Goal: Task Accomplishment & Management: Complete application form

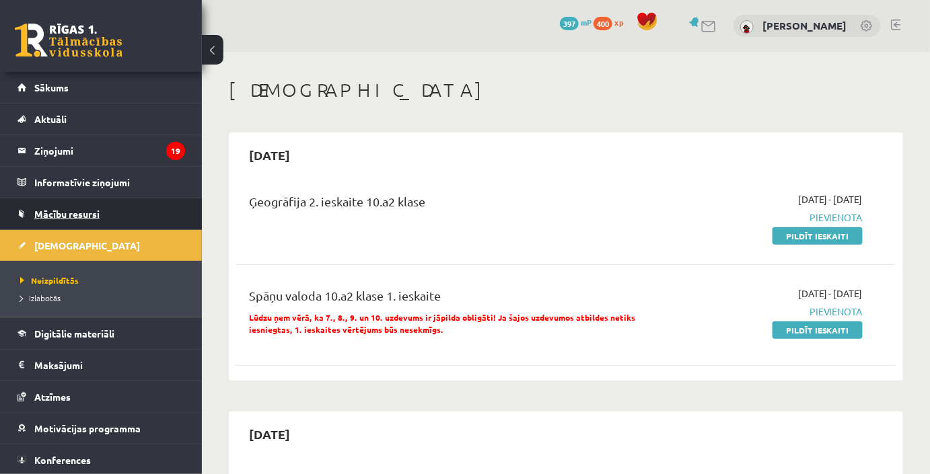
click at [119, 221] on link "Mācību resursi" at bounding box center [101, 213] width 168 height 31
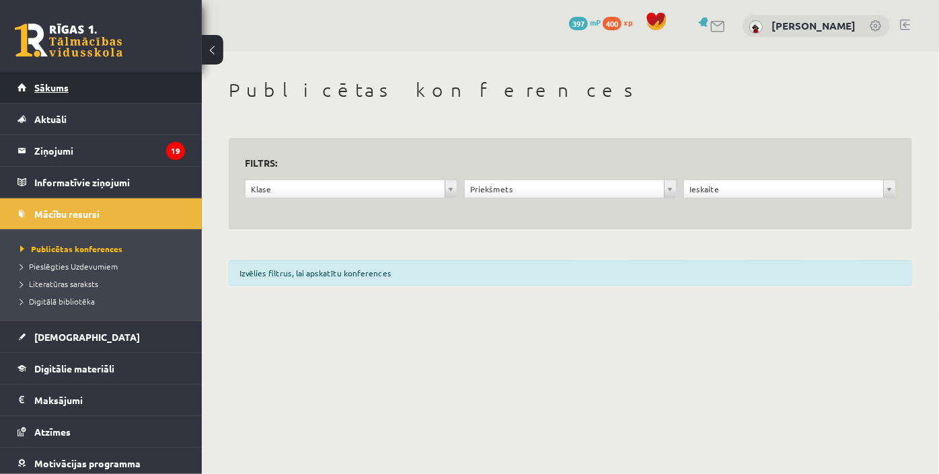
click at [98, 98] on link "Sākums" at bounding box center [101, 87] width 168 height 31
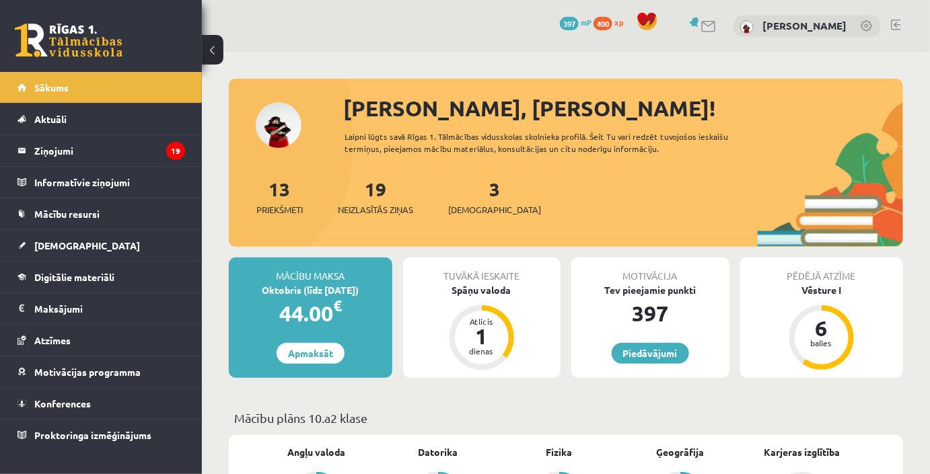
click at [612, 22] on span "400" at bounding box center [602, 23] width 19 height 13
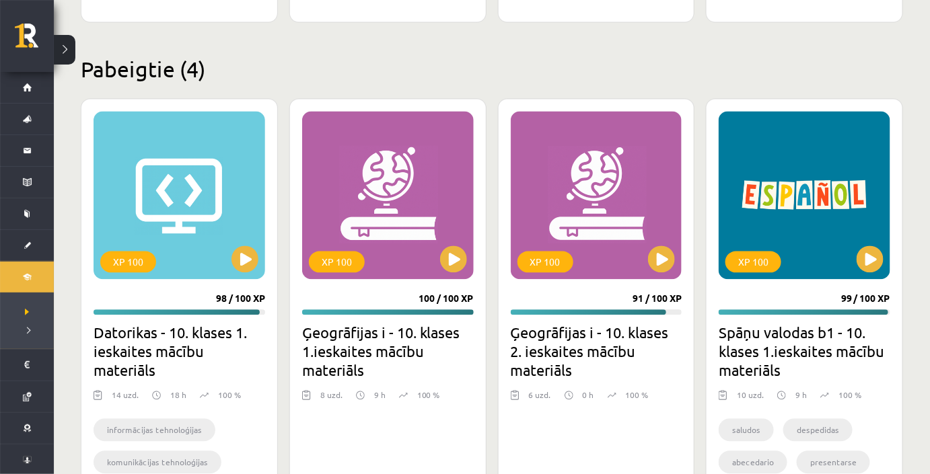
scroll to position [879, 0]
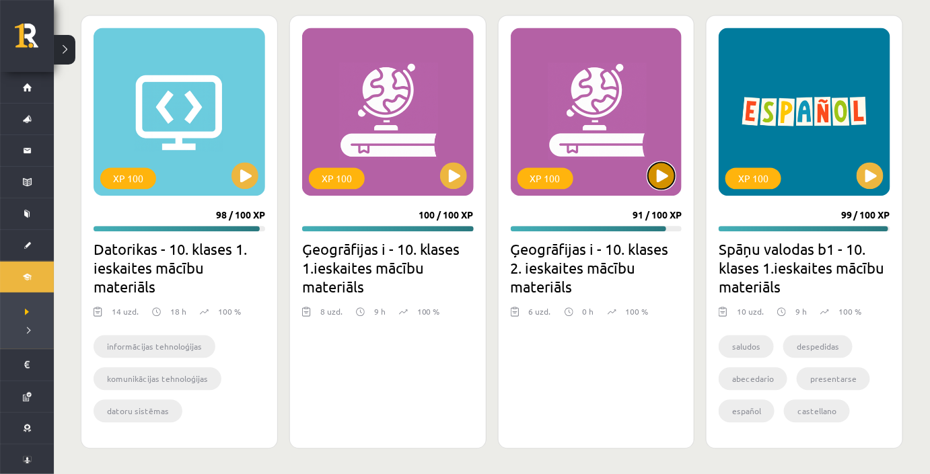
click at [656, 170] on button at bounding box center [661, 175] width 27 height 27
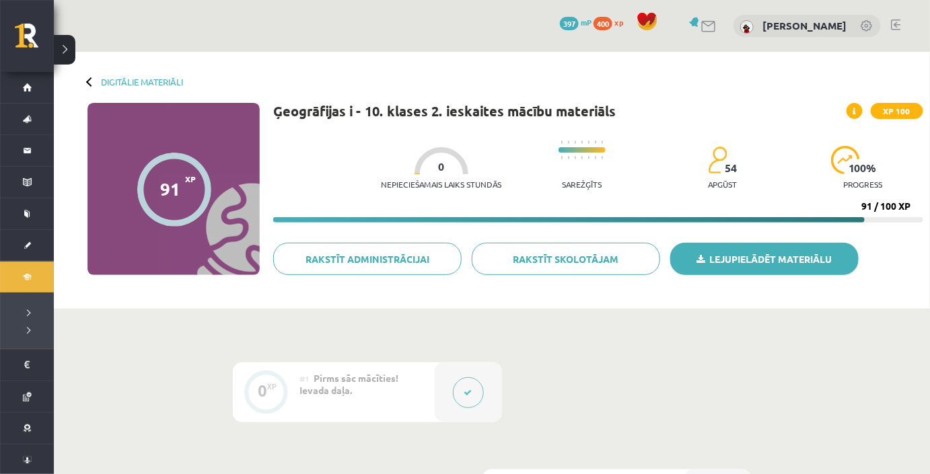
click at [717, 253] on link "Lejupielādēt materiālu" at bounding box center [764, 259] width 188 height 32
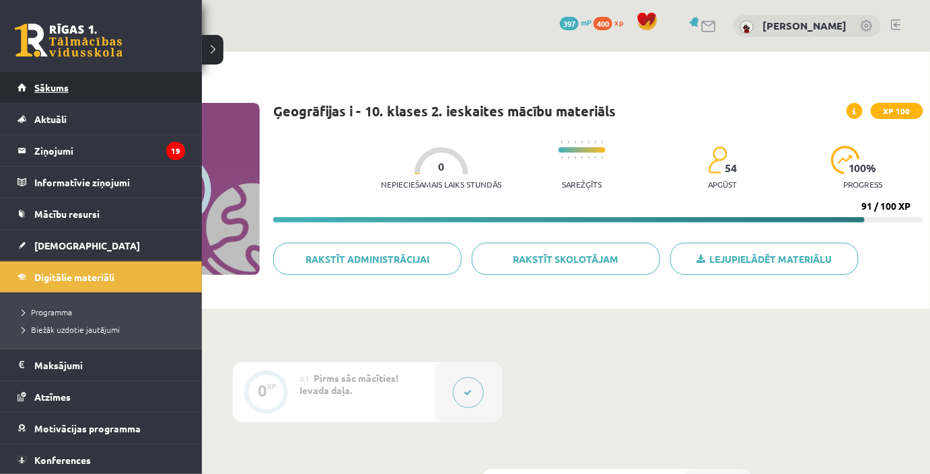
click at [32, 92] on link "Sākums" at bounding box center [101, 87] width 168 height 31
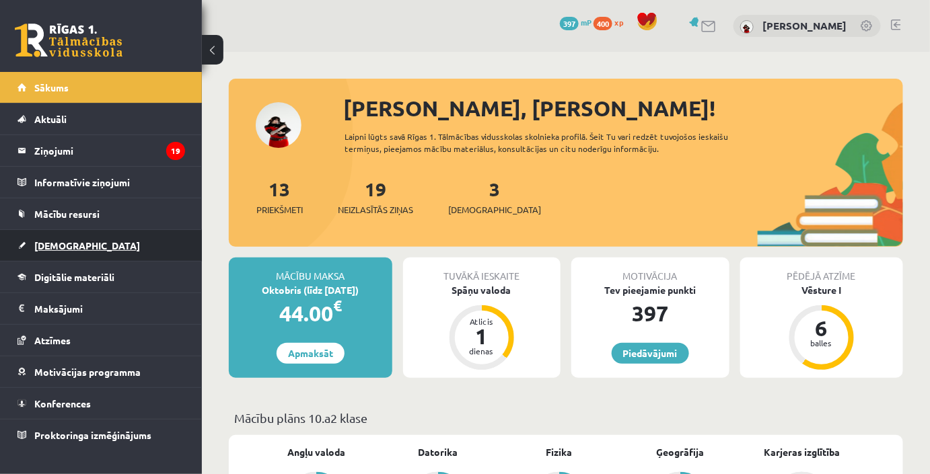
click at [109, 231] on link "[DEMOGRAPHIC_DATA]" at bounding box center [101, 245] width 168 height 31
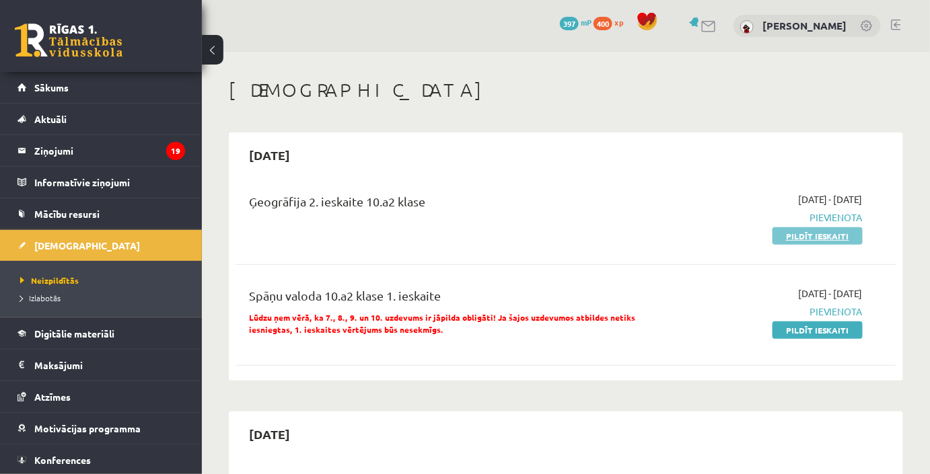
click at [789, 238] on link "Pildīt ieskaiti" at bounding box center [817, 235] width 90 height 17
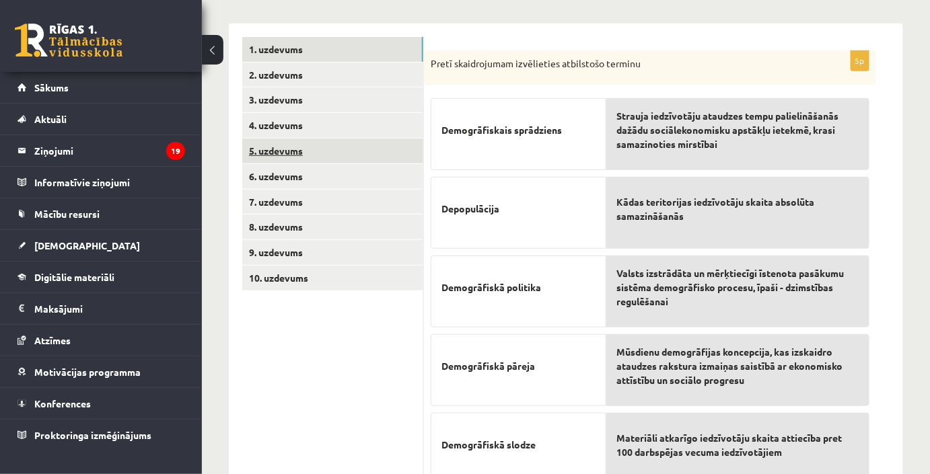
scroll to position [138, 0]
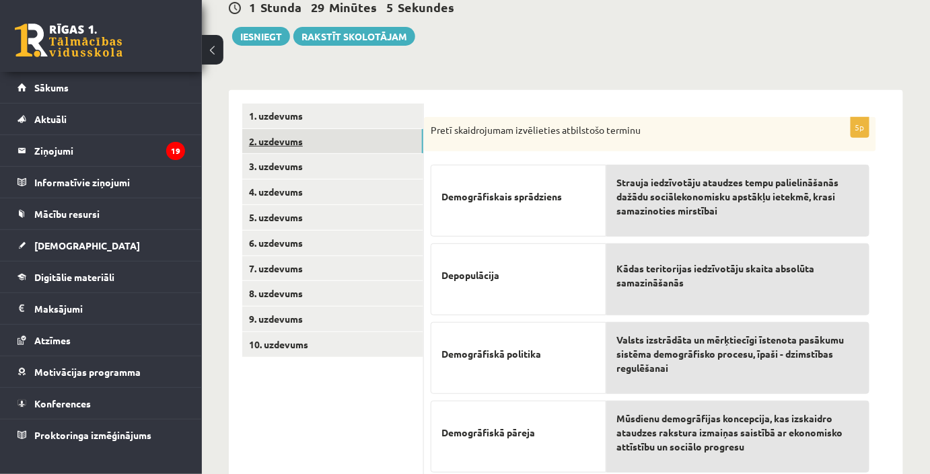
click at [302, 151] on link "2. uzdevums" at bounding box center [332, 141] width 181 height 25
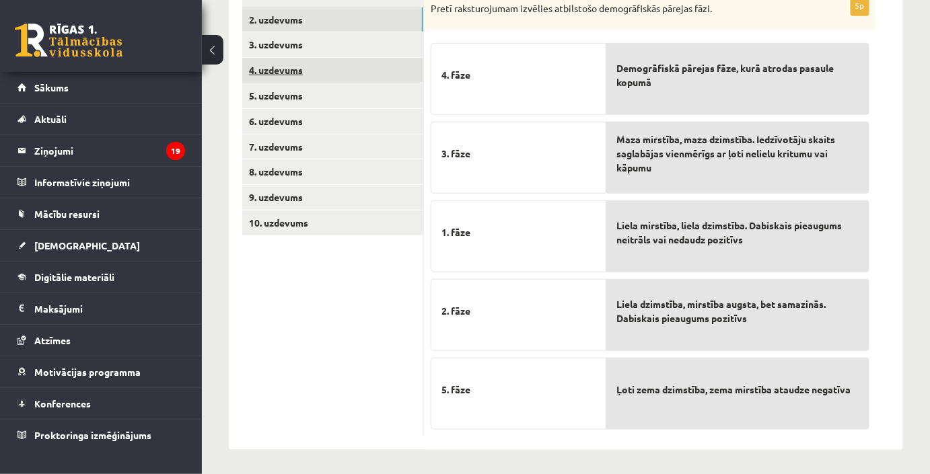
scroll to position [199, 0]
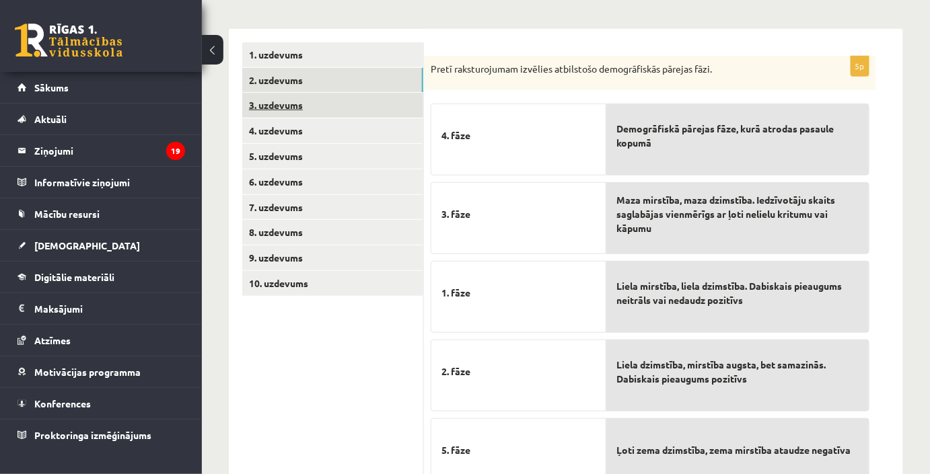
click at [287, 100] on link "3. uzdevums" at bounding box center [332, 105] width 181 height 25
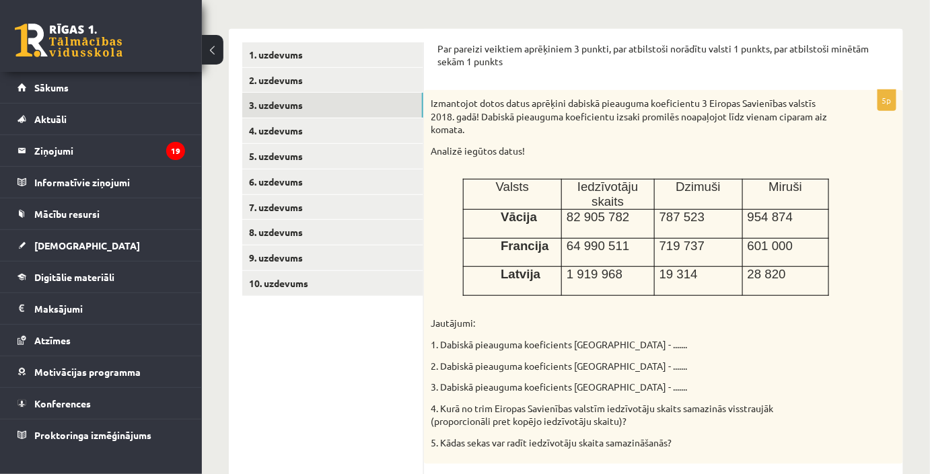
click at [429, 102] on div "Izmantojot dotos datus aprēķini dabiskā pieauguma koeficientu 3 Eiropas Savienī…" at bounding box center [663, 277] width 479 height 375
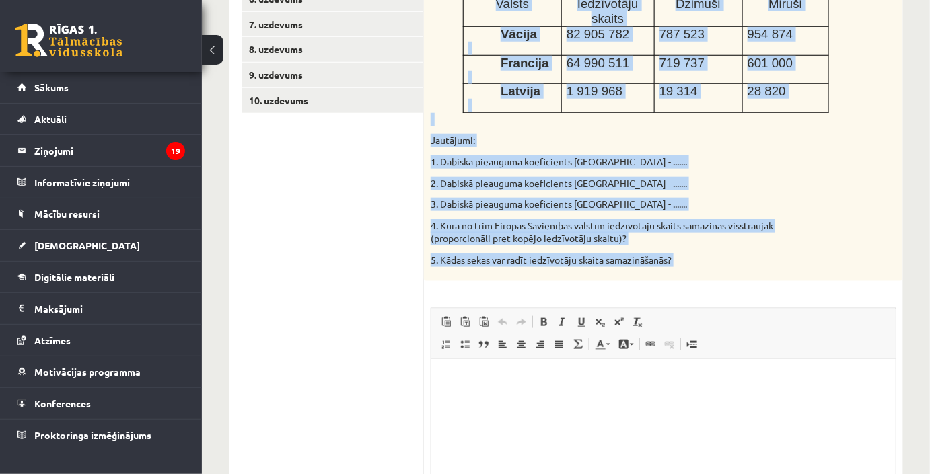
scroll to position [382, 0]
drag, startPoint x: 432, startPoint y: 102, endPoint x: 795, endPoint y: 314, distance: 420.0
click at [795, 314] on div "5p Izmantojot dotos datus aprēķini dabiskā pieauguma koeficientu 3 Eiropas Savi…" at bounding box center [663, 248] width 479 height 682
copy div "zmantojot dotos datus aprēķini dabiskā pieauguma koeficientu 3 Eiropas Savienīb…"
click at [747, 145] on p "Jautājumi:" at bounding box center [630, 140] width 398 height 13
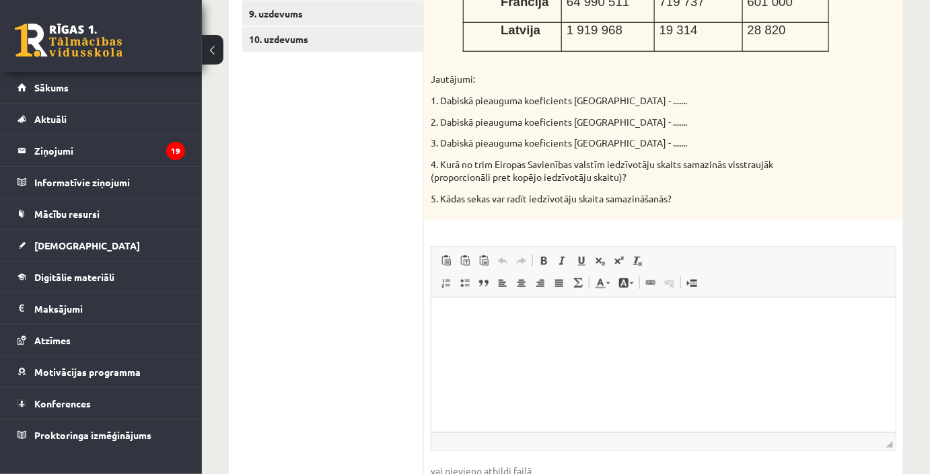
scroll to position [505, 0]
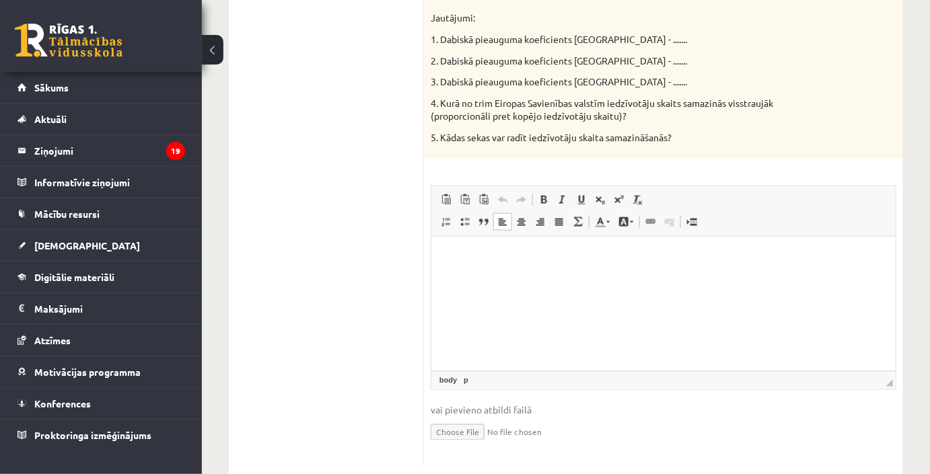
click at [763, 277] on html at bounding box center [663, 257] width 464 height 41
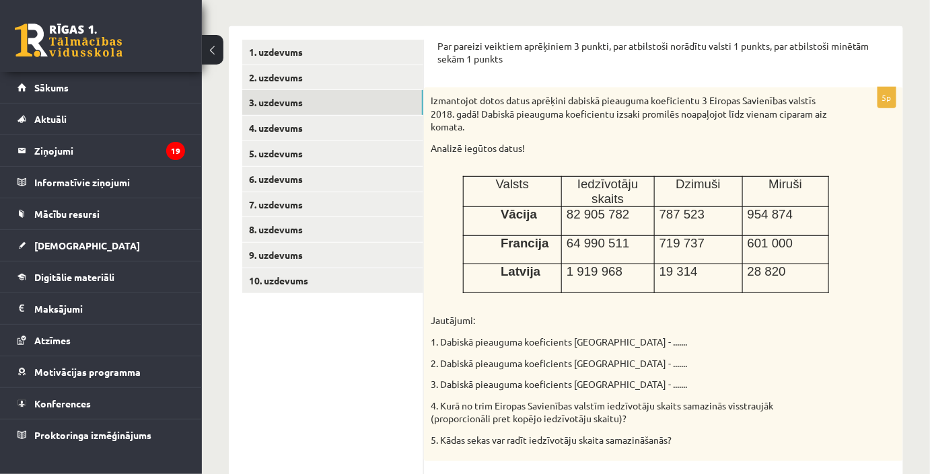
scroll to position [170, 0]
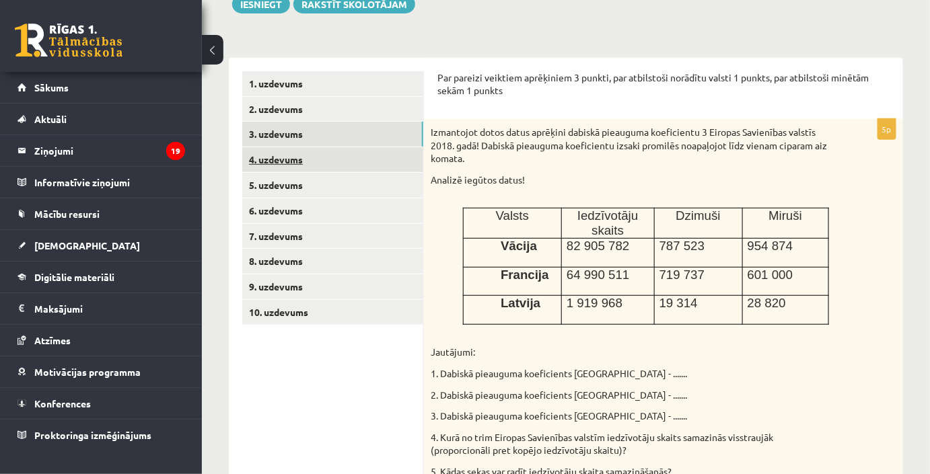
click at [334, 161] on link "4. uzdevums" at bounding box center [332, 159] width 181 height 25
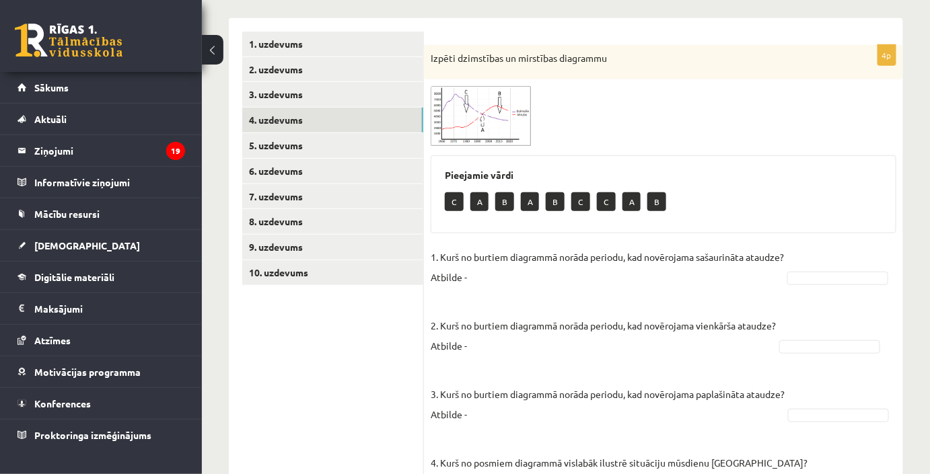
scroll to position [231, 0]
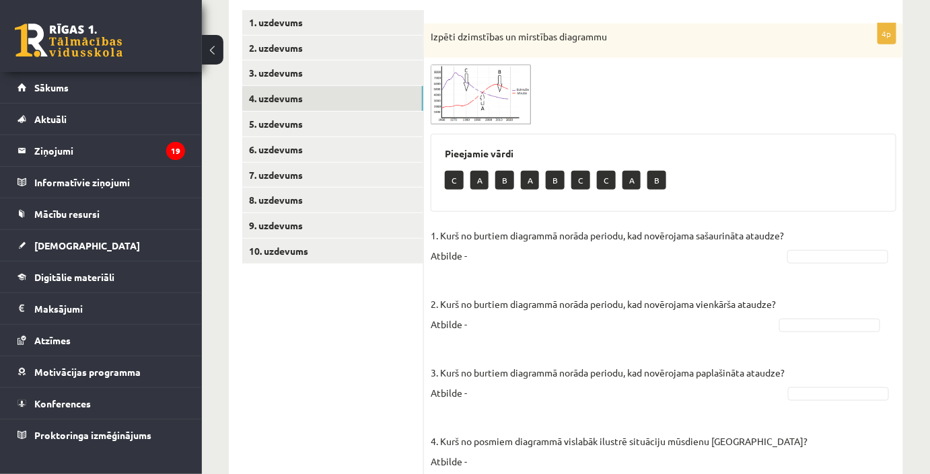
click at [486, 79] on img at bounding box center [481, 95] width 101 height 60
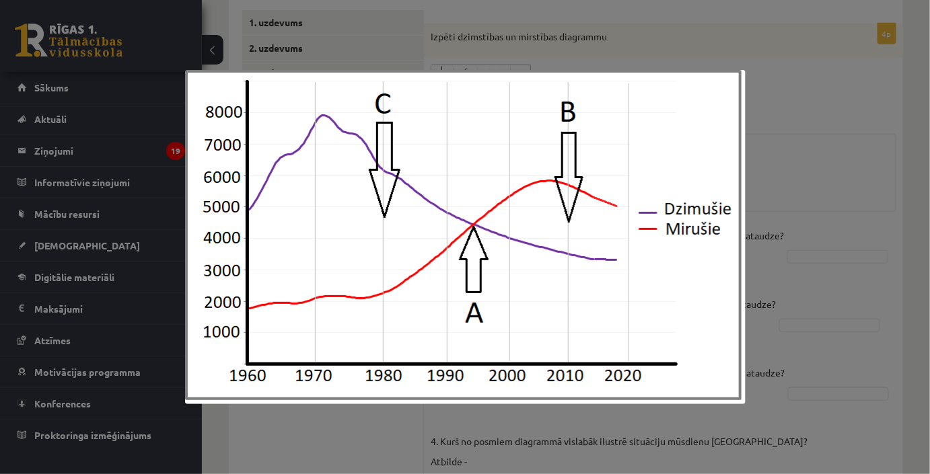
drag, startPoint x: 820, startPoint y: 101, endPoint x: 833, endPoint y: 92, distance: 16.4
click at [833, 92] on div at bounding box center [465, 237] width 930 height 474
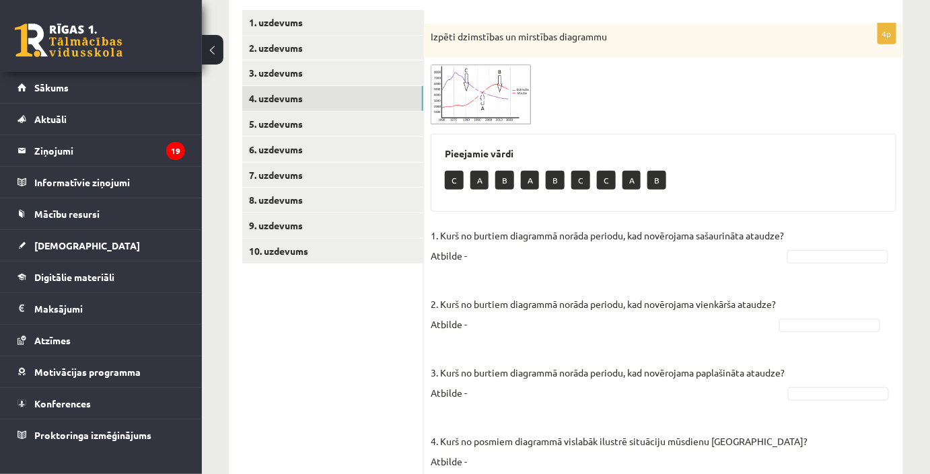
click at [461, 101] on img at bounding box center [481, 95] width 101 height 60
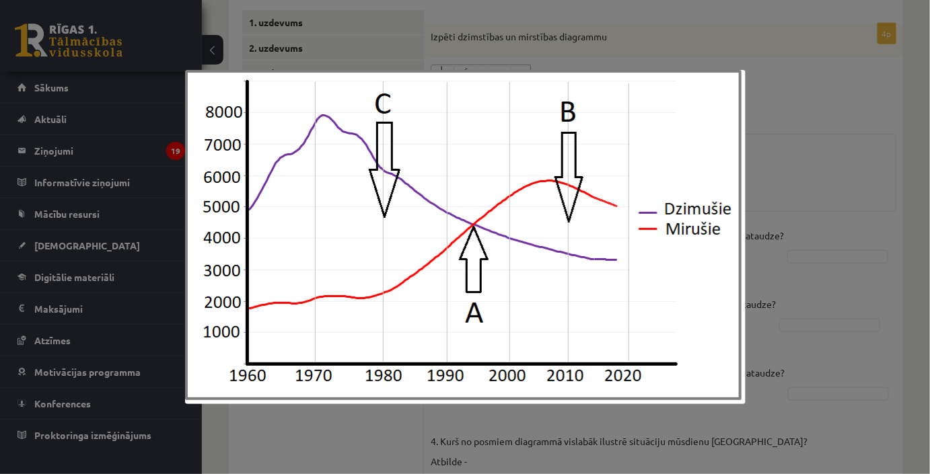
click at [820, 186] on div at bounding box center [465, 237] width 930 height 474
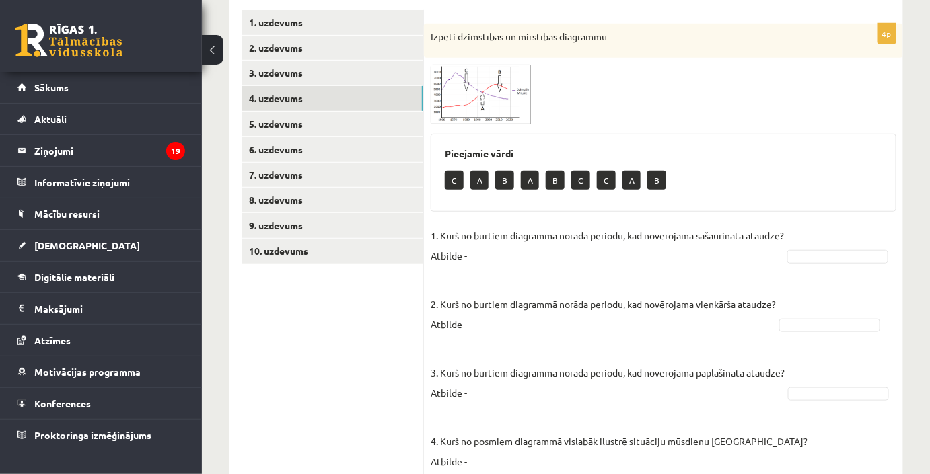
click at [583, 182] on p "C" at bounding box center [580, 180] width 19 height 19
click at [493, 98] on img at bounding box center [481, 95] width 101 height 60
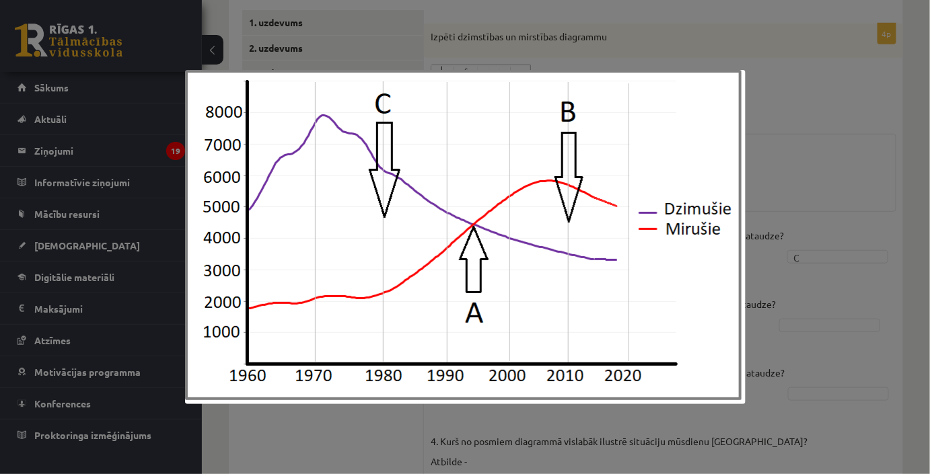
click at [847, 129] on div at bounding box center [465, 237] width 930 height 474
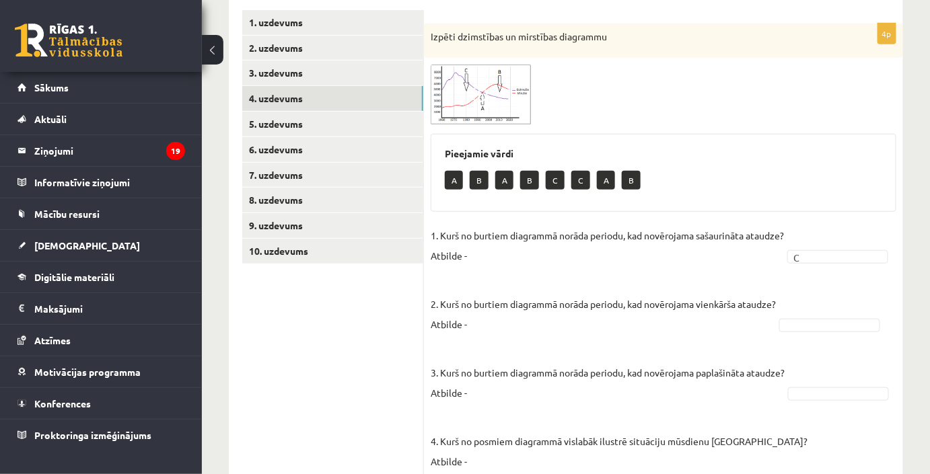
click at [451, 359] on fieldset "1. Kurš no burtiem diagrammā norāda periodu, kad novērojama sašaurināta ataudze…" at bounding box center [664, 362] width 466 height 275
click at [501, 334] on p "2. Kurš no burtiem diagrammā norāda periodu, kad novērojama vienkārša ataudze? …" at bounding box center [603, 304] width 345 height 61
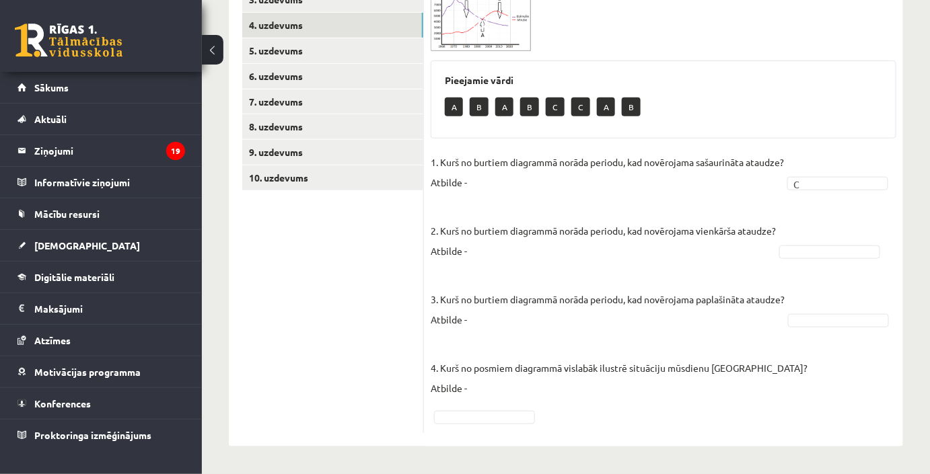
scroll to position [324, 0]
click at [437, 270] on p "3. Kurš no burtiem diagrammā norāda periodu, kad novērojama paplašināta ataudze…" at bounding box center [608, 299] width 354 height 61
drag, startPoint x: 439, startPoint y: 272, endPoint x: 464, endPoint y: 272, distance: 24.9
click at [443, 272] on p "3. Kurš no burtiem diagrammā norāda periodu, kad novērojama paplašināta ataudze…" at bounding box center [608, 299] width 354 height 61
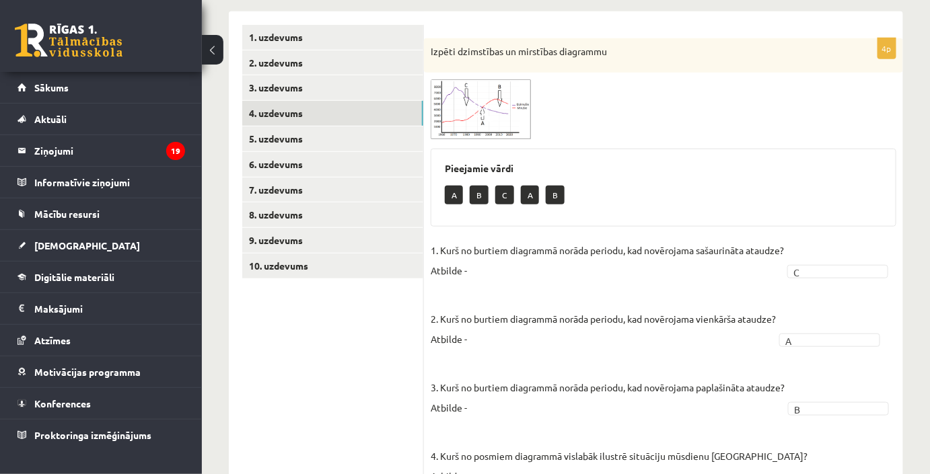
scroll to position [201, 0]
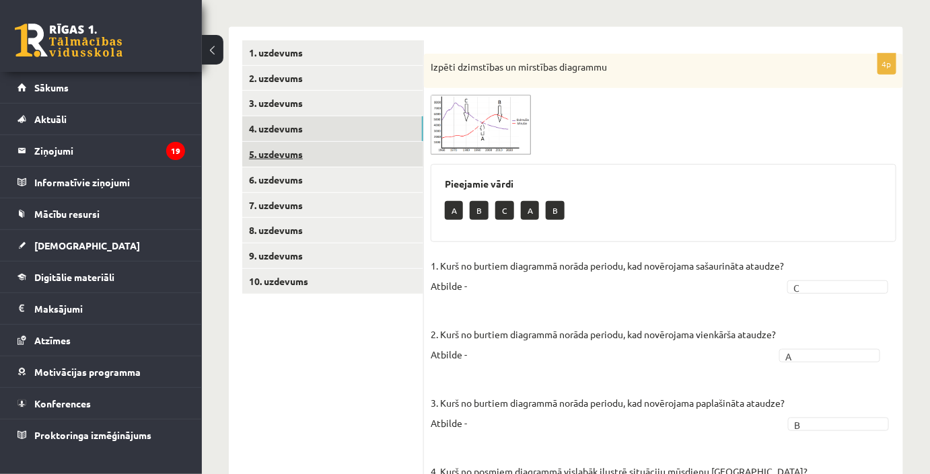
click at [332, 151] on link "5. uzdevums" at bounding box center [332, 154] width 181 height 25
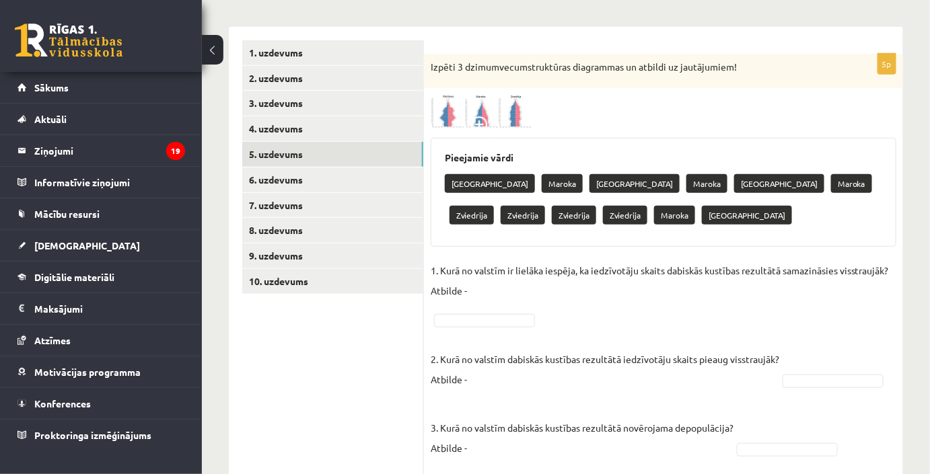
click at [443, 102] on img at bounding box center [481, 112] width 101 height 34
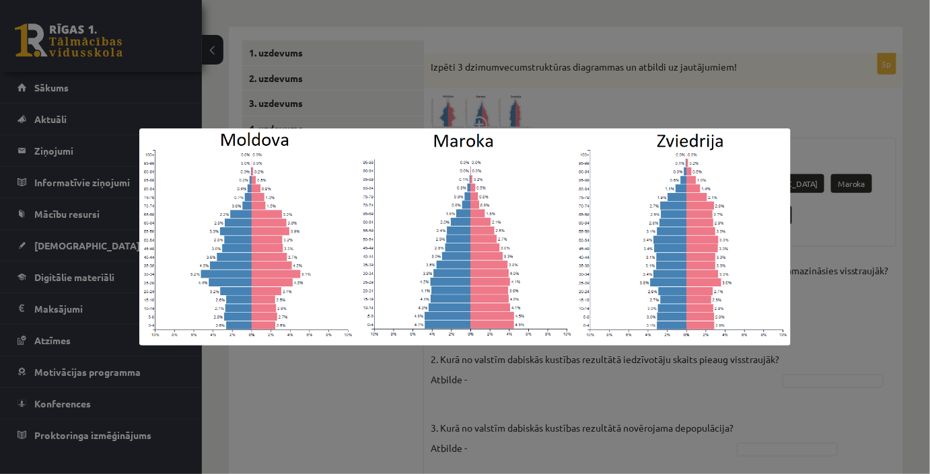
click at [758, 96] on div at bounding box center [465, 237] width 930 height 474
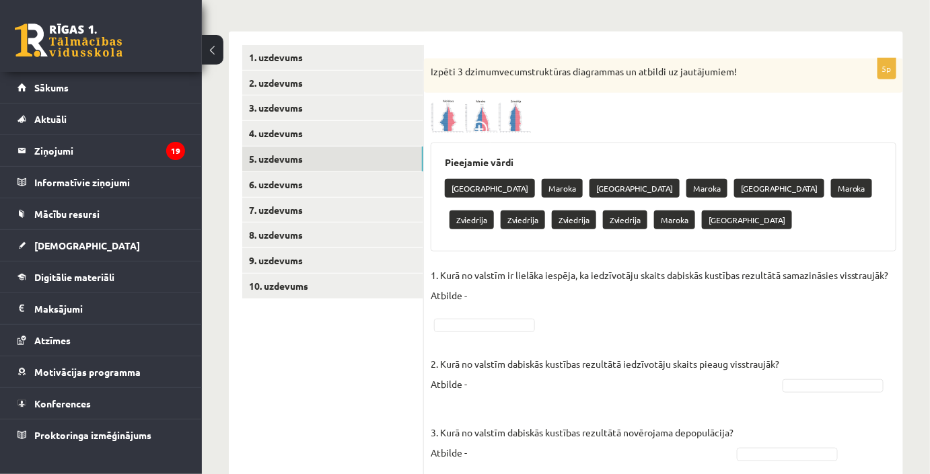
scroll to position [194, 0]
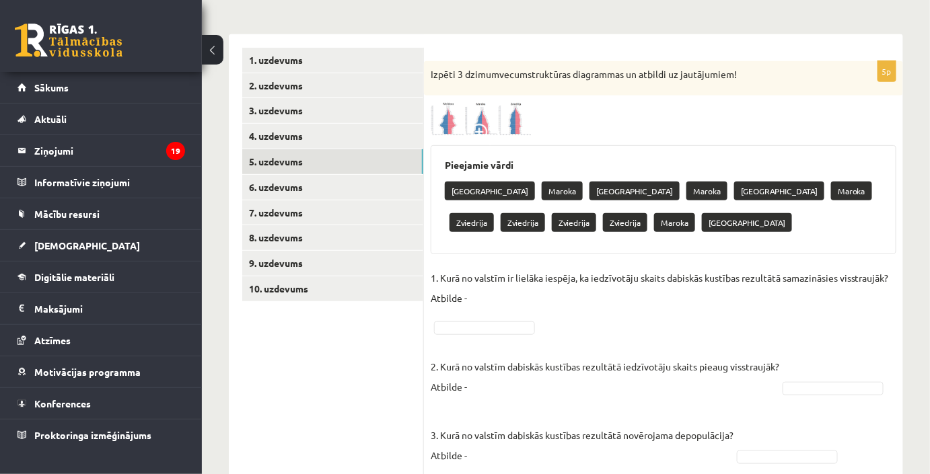
click at [502, 129] on img at bounding box center [481, 119] width 101 height 34
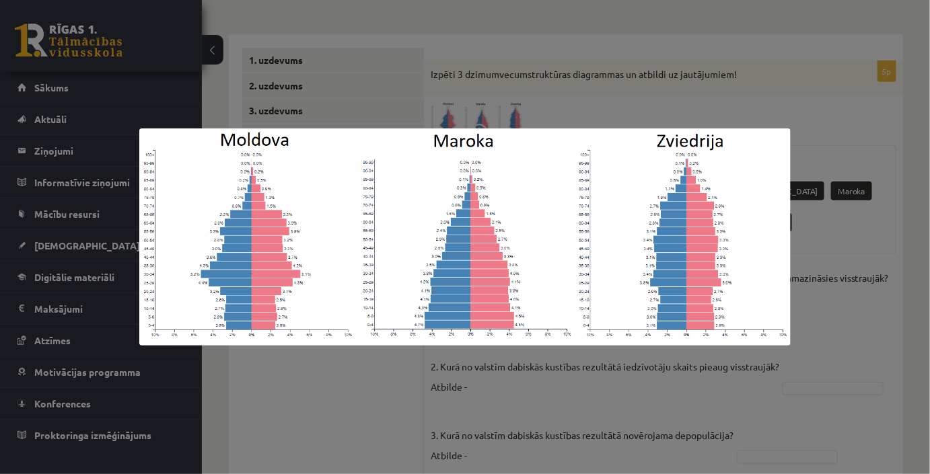
click at [587, 97] on div at bounding box center [465, 237] width 930 height 474
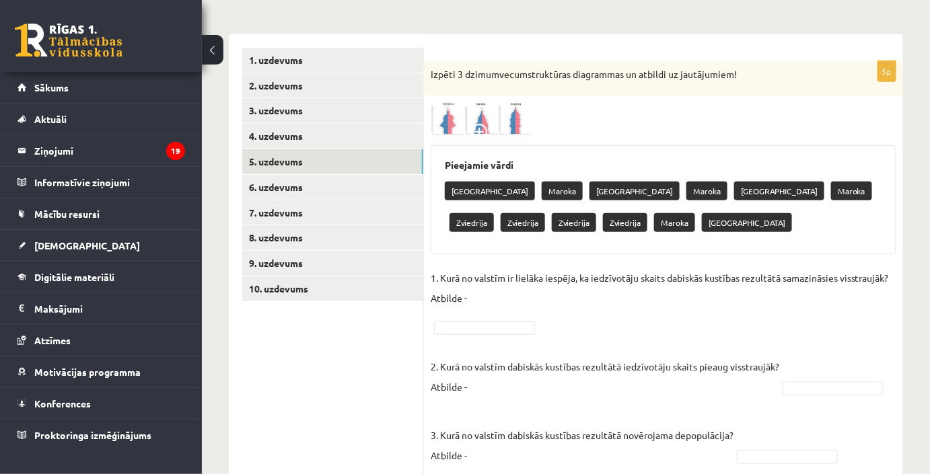
click at [506, 124] on img at bounding box center [481, 119] width 101 height 34
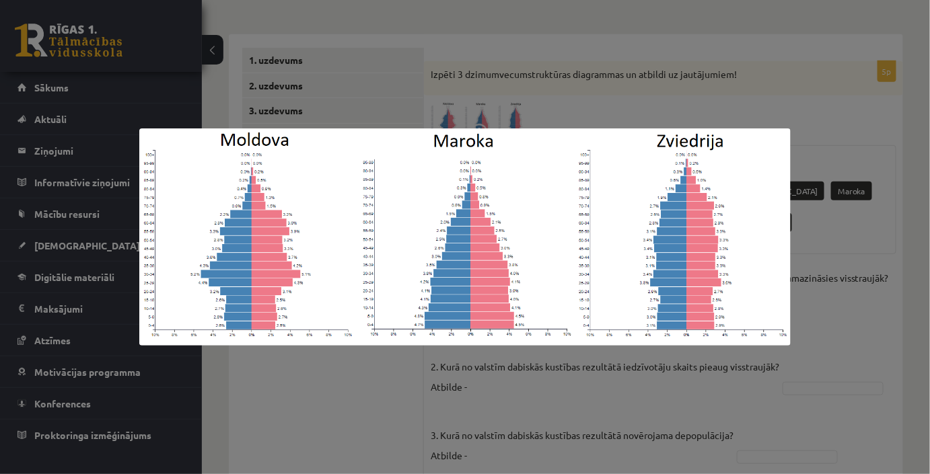
click at [828, 118] on div at bounding box center [465, 237] width 930 height 474
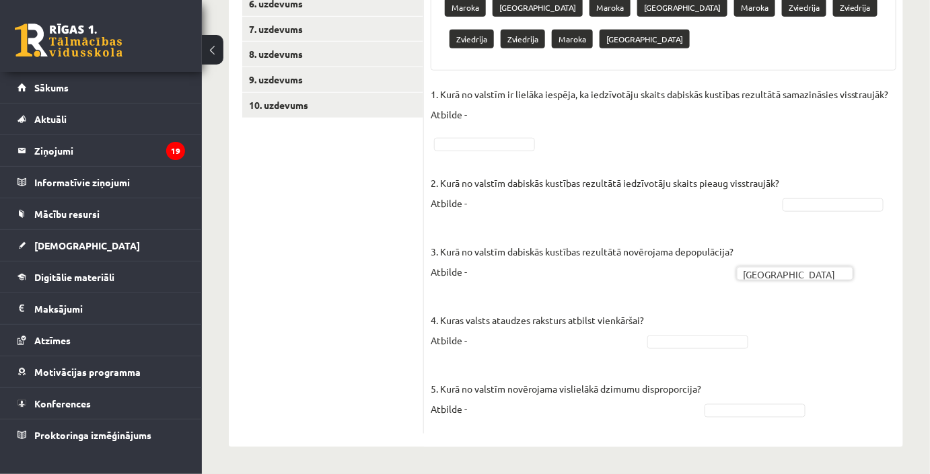
scroll to position [71, 0]
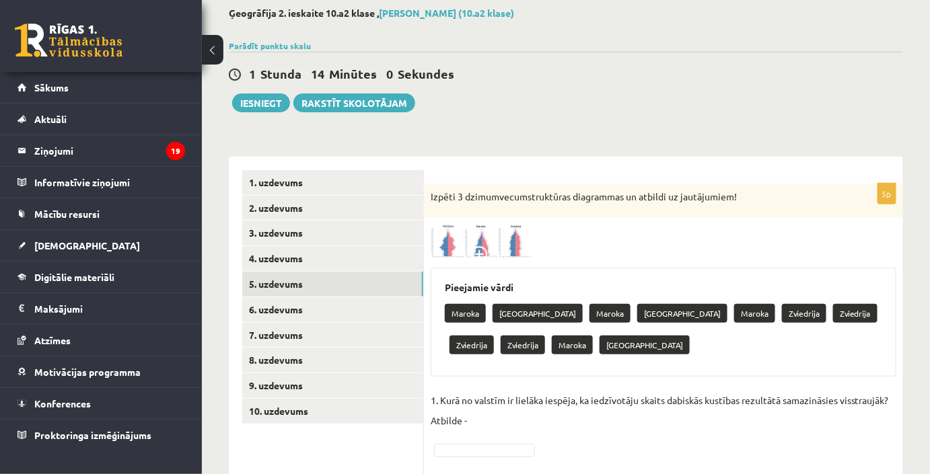
click at [525, 244] on img at bounding box center [481, 242] width 101 height 34
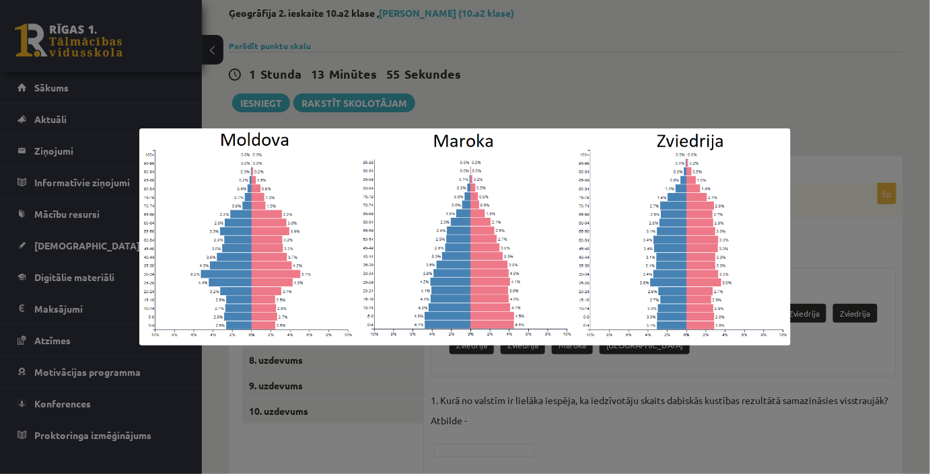
click at [869, 239] on div at bounding box center [465, 237] width 930 height 474
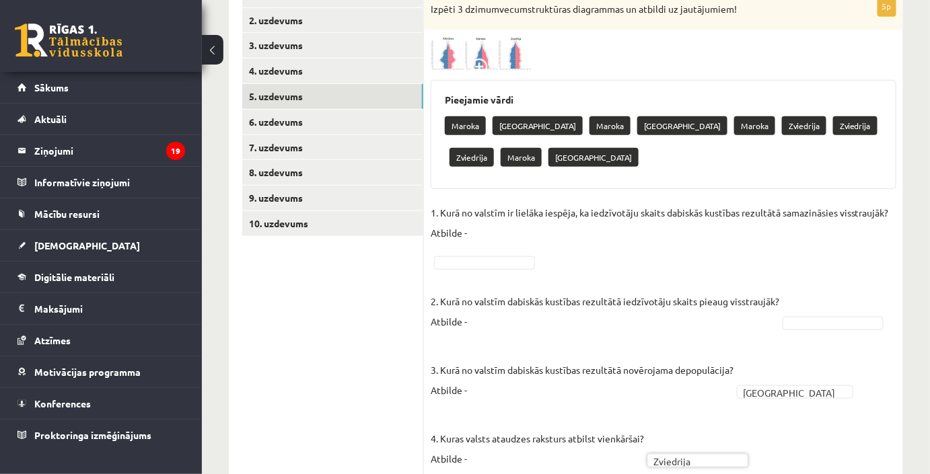
scroll to position [133, 0]
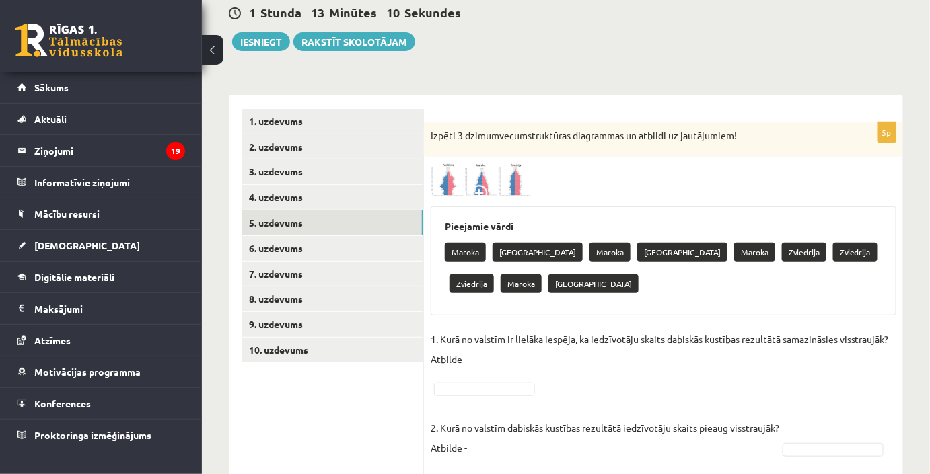
click at [462, 180] on img at bounding box center [481, 180] width 101 height 34
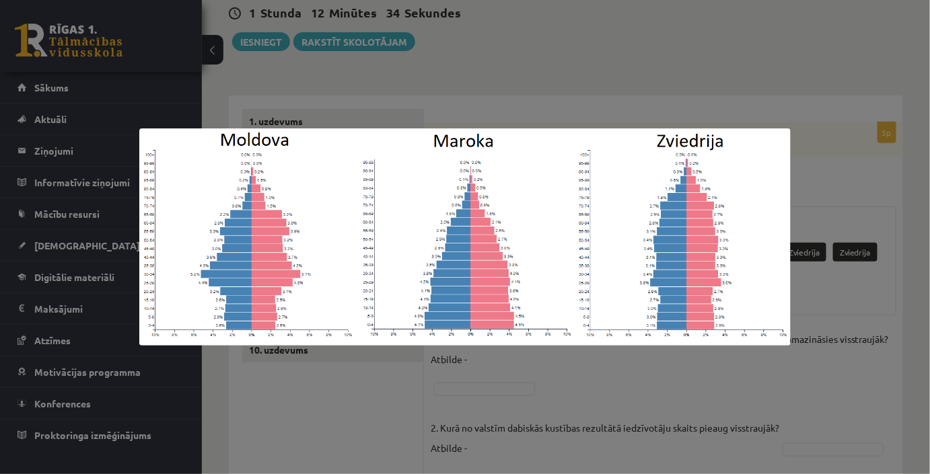
click at [680, 63] on div at bounding box center [465, 237] width 930 height 474
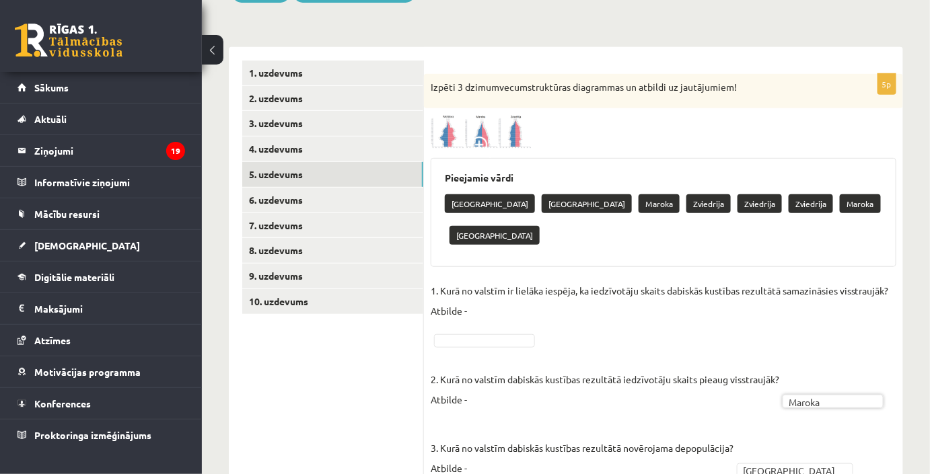
scroll to position [71, 0]
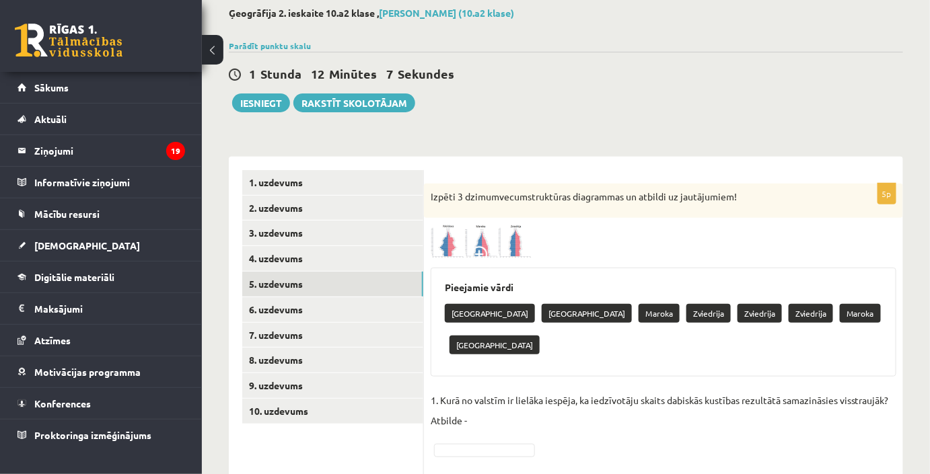
click at [486, 238] on img at bounding box center [481, 242] width 101 height 34
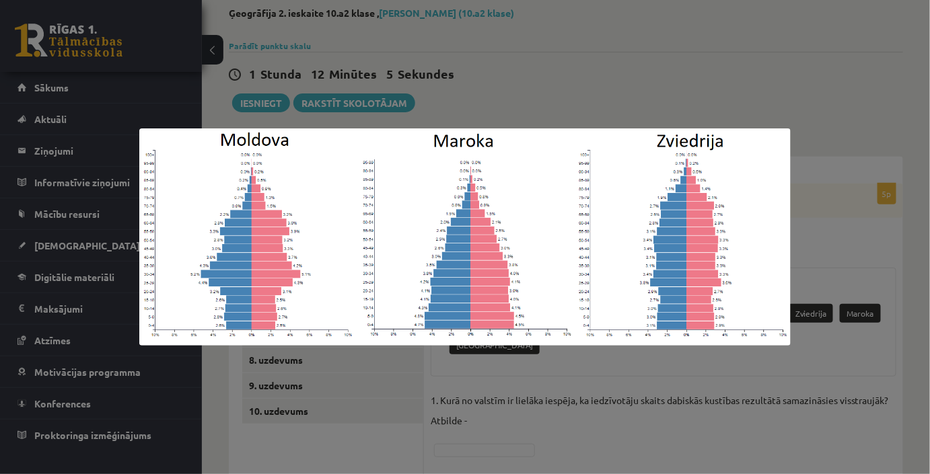
click at [838, 262] on div at bounding box center [465, 237] width 930 height 474
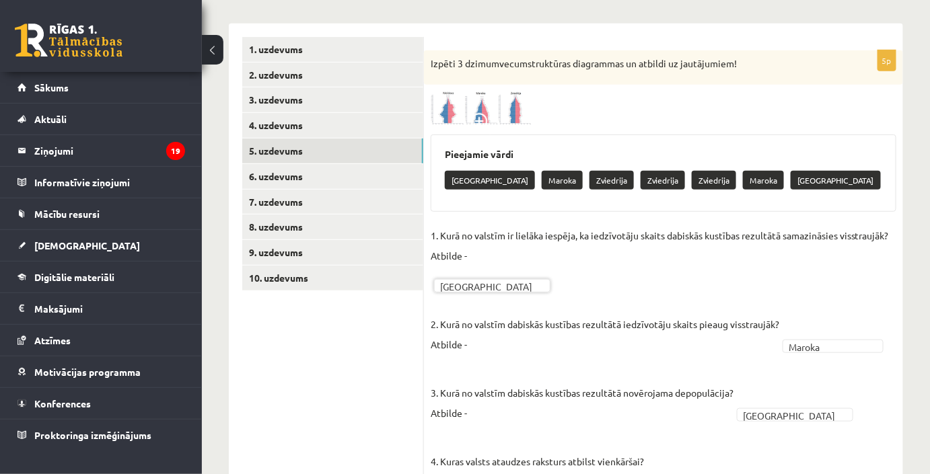
scroll to position [162, 0]
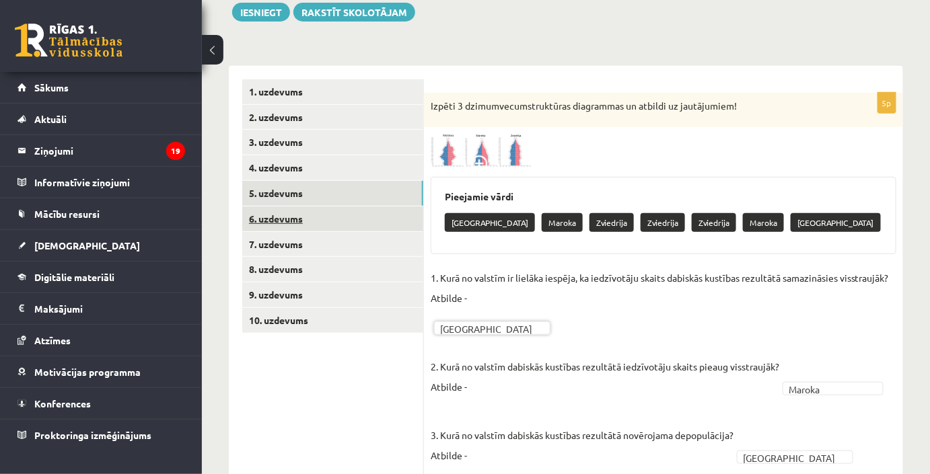
click at [373, 225] on link "6. uzdevums" at bounding box center [332, 219] width 181 height 25
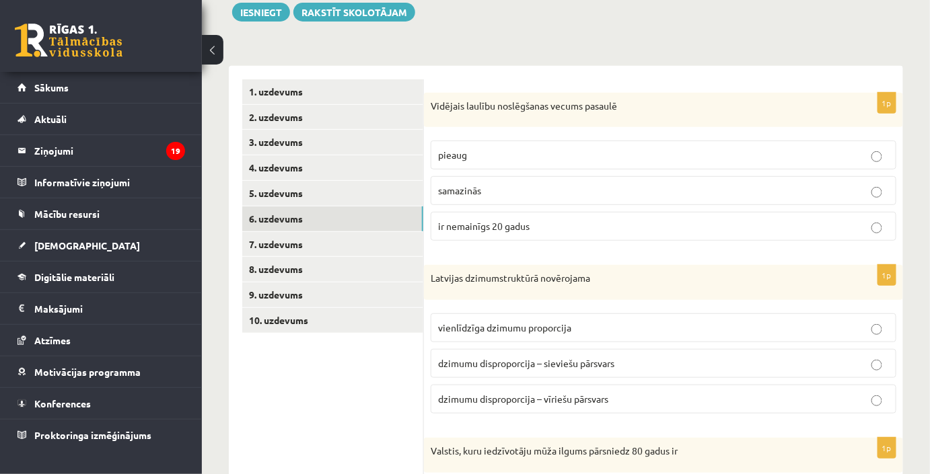
click at [540, 155] on p "pieaug" at bounding box center [663, 155] width 451 height 14
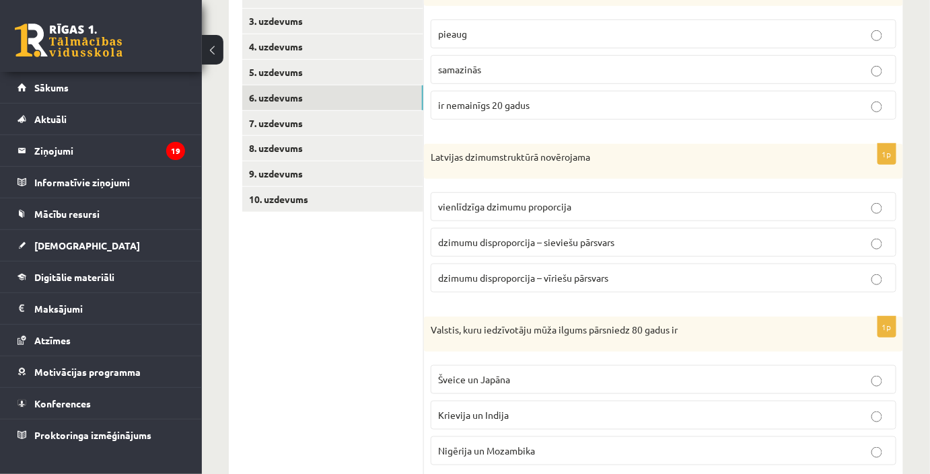
scroll to position [285, 0]
click at [575, 243] on span "dzimumu disproporcija – sieviešu pārsvars" at bounding box center [526, 241] width 176 height 12
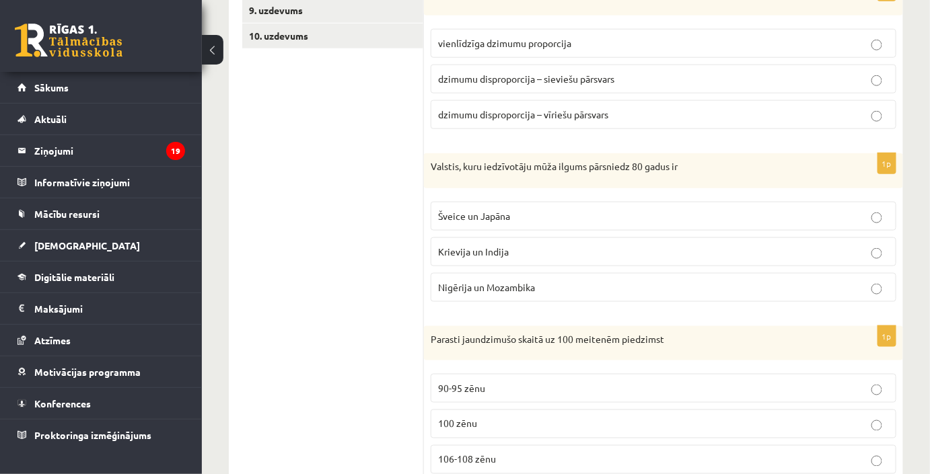
scroll to position [468, 0]
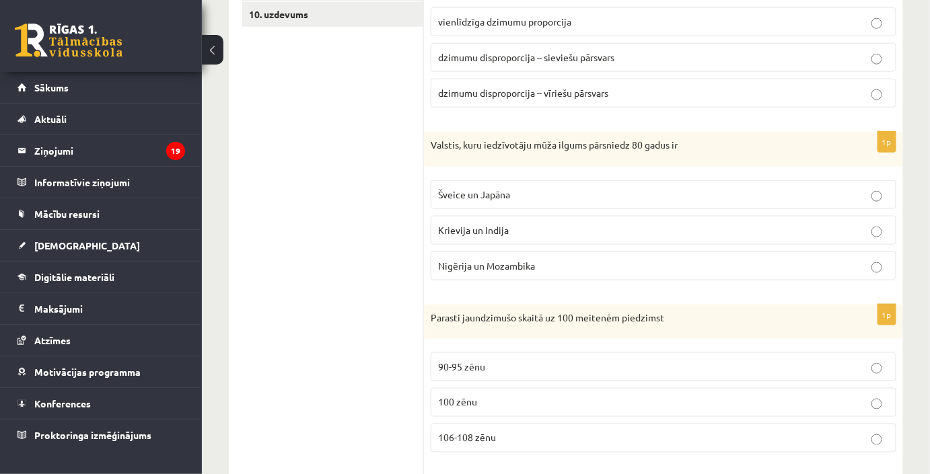
click at [584, 189] on p "Šveice un Japāna" at bounding box center [663, 195] width 451 height 14
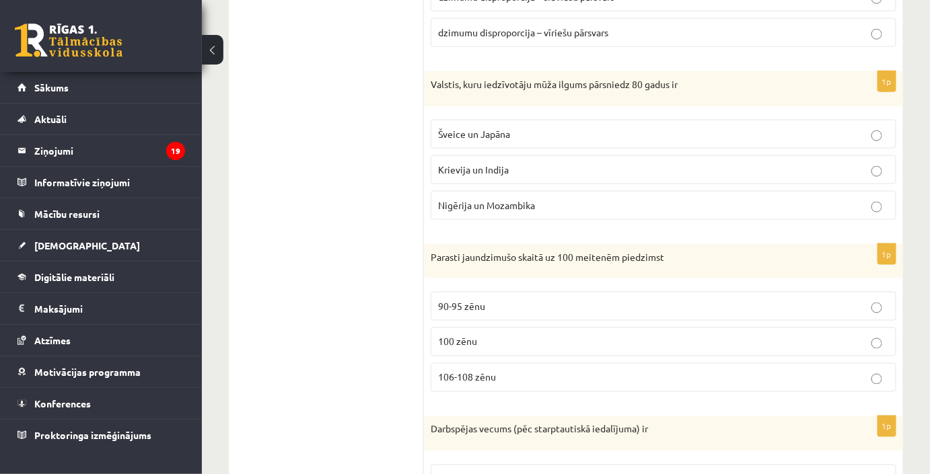
scroll to position [590, 0]
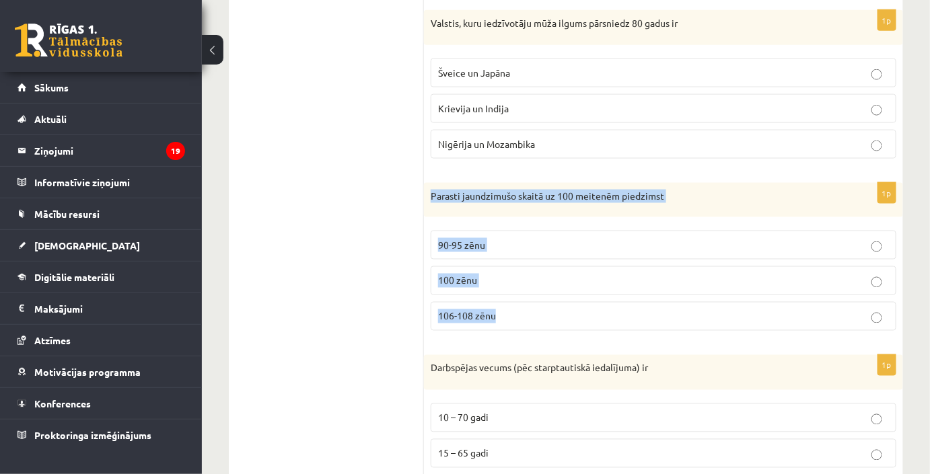
drag, startPoint x: 431, startPoint y: 186, endPoint x: 538, endPoint y: 314, distance: 167.2
click at [538, 314] on div "1p Parasti jaundzimušo skaitā uz 100 meitenēm piedzimst 90-95 zēnu 100 zēnu 106…" at bounding box center [663, 262] width 479 height 159
copy div "Parasti jaundzimušo skaitā uz 100 meitenēm piedzimst 90-95 zēnu 100 zēnu 106-10…"
click at [573, 302] on label "106-108 zēnu" at bounding box center [664, 316] width 466 height 29
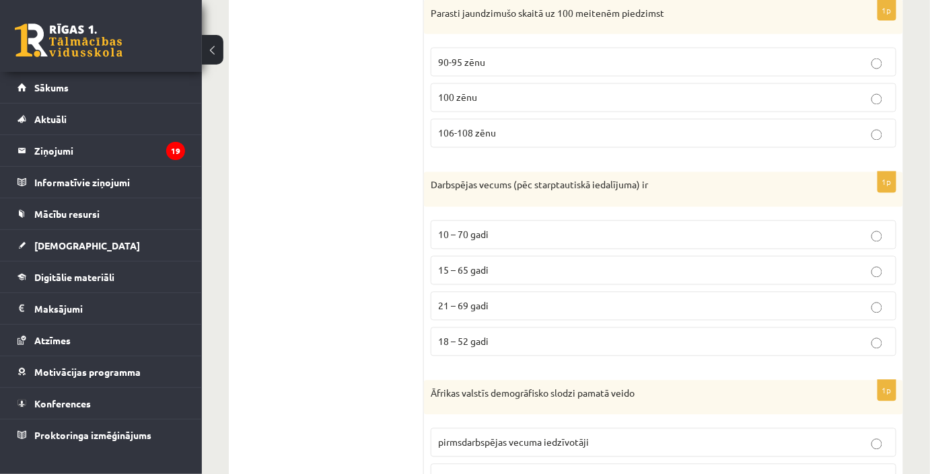
scroll to position [774, 0]
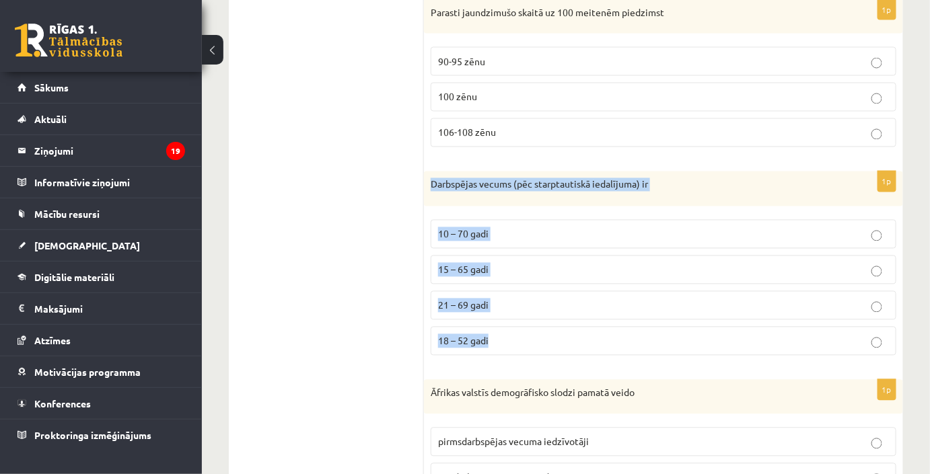
drag, startPoint x: 431, startPoint y: 176, endPoint x: 562, endPoint y: 327, distance: 200.3
click at [562, 327] on div "1p Darbspējas vecums (pēc starptautiskā iedalījuma) ir 10 – 70 gadi 15 – 65 gad…" at bounding box center [663, 269] width 479 height 195
copy div "Darbspējas vecums (pēc starptautiskā iedalījuma) ir 10 – 70 gadi 15 – 65 gadi 2…"
click at [525, 264] on p "15 – 65 gadi" at bounding box center [663, 270] width 451 height 14
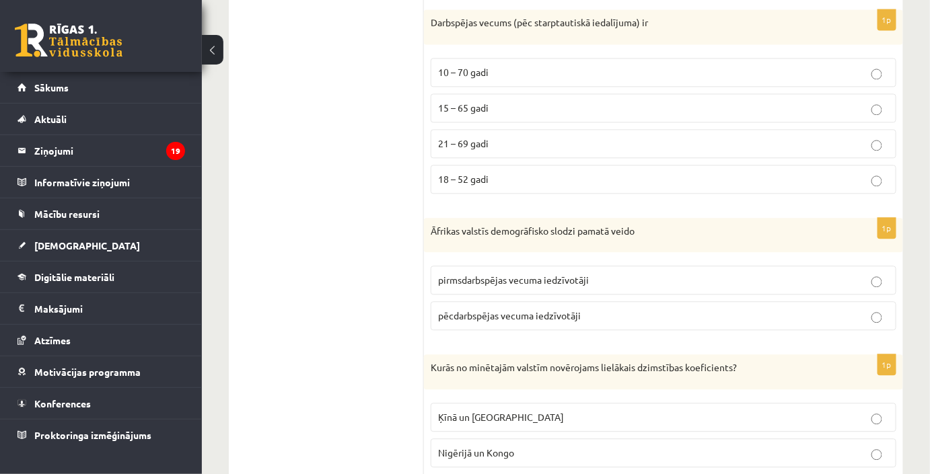
scroll to position [957, 0]
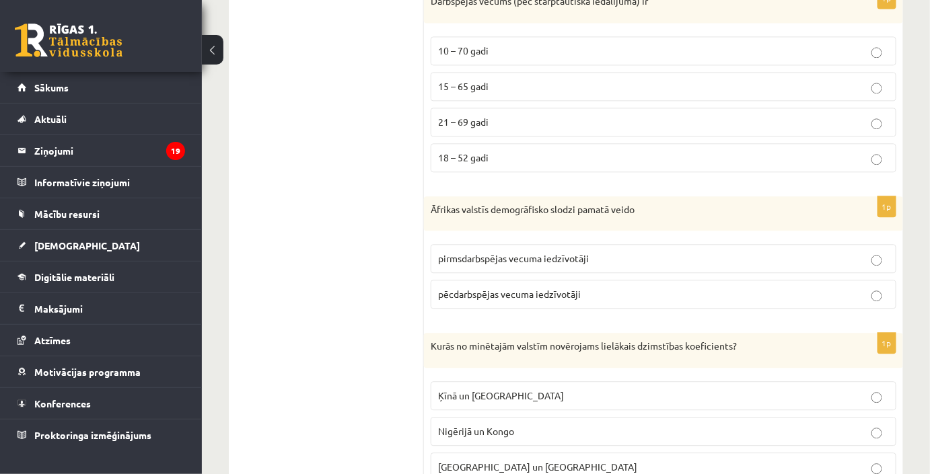
click at [480, 257] on span "pirmsdarbspējas vecuma iedzīvotāji" at bounding box center [513, 258] width 151 height 12
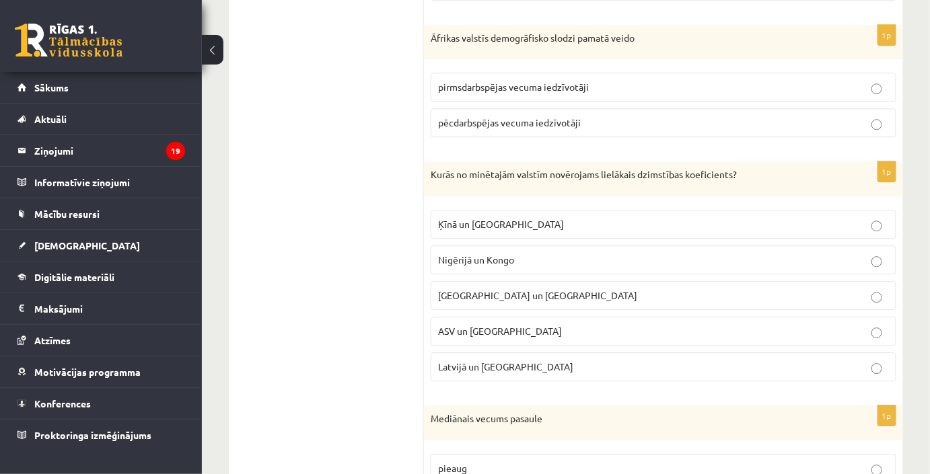
scroll to position [1141, 0]
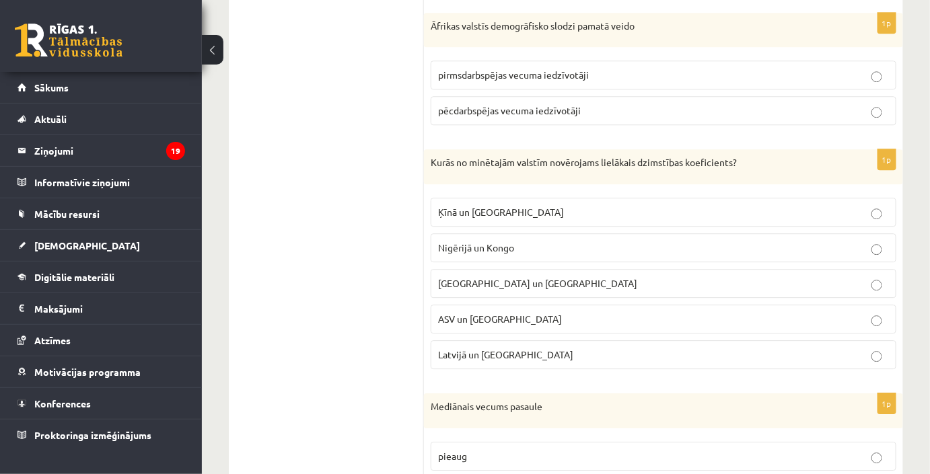
click at [479, 250] on label "Nigērijā un Kongo" at bounding box center [664, 247] width 466 height 29
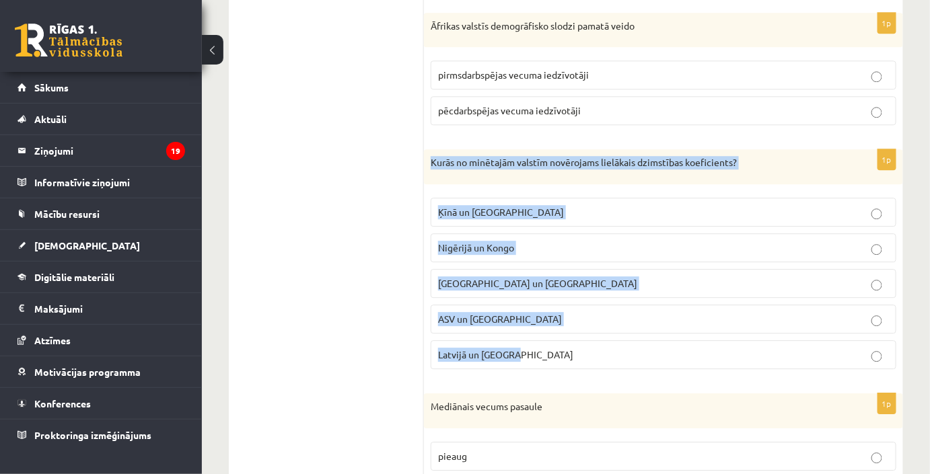
drag, startPoint x: 429, startPoint y: 156, endPoint x: 557, endPoint y: 351, distance: 232.7
click at [557, 351] on div "1p Kurās no minētajām valstīm novērojams lielākais dzimstības koeficients? Ķīnā…" at bounding box center [663, 264] width 479 height 231
copy div "Kurās no minētajām valstīm novērojams lielākais dzimstības koeficients? Ķīnā un…"
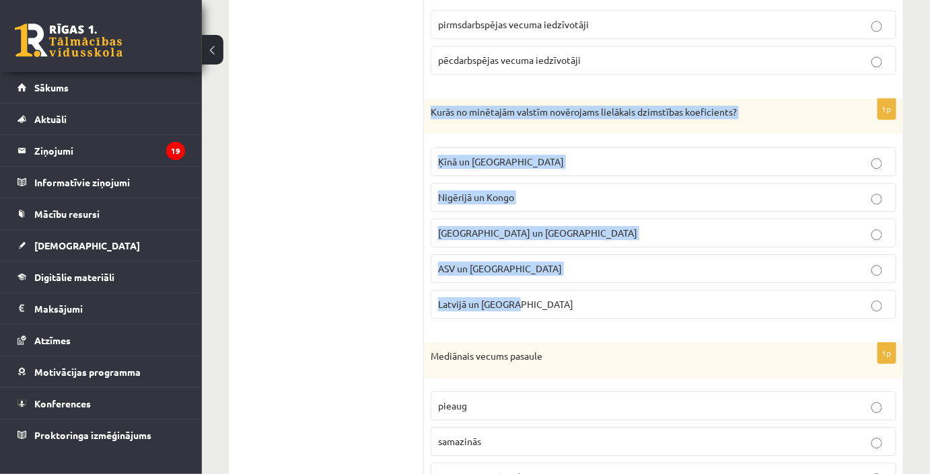
scroll to position [1250, 0]
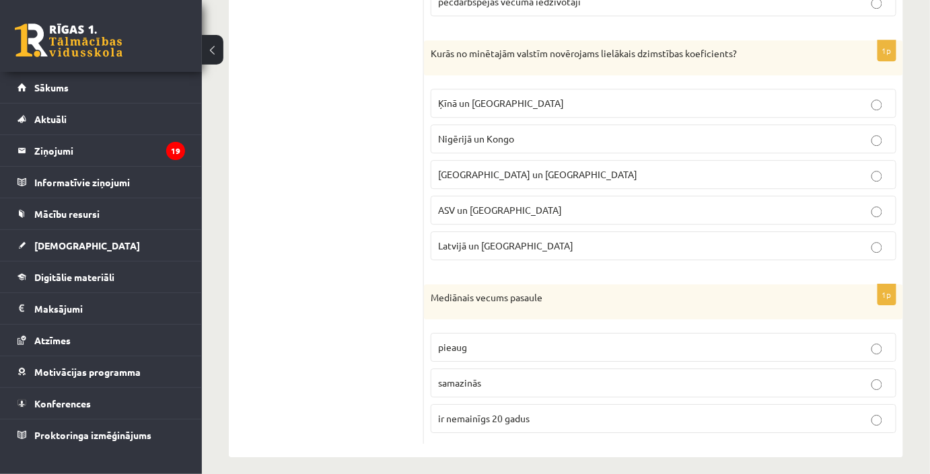
click at [533, 340] on p "pieaug" at bounding box center [663, 347] width 451 height 14
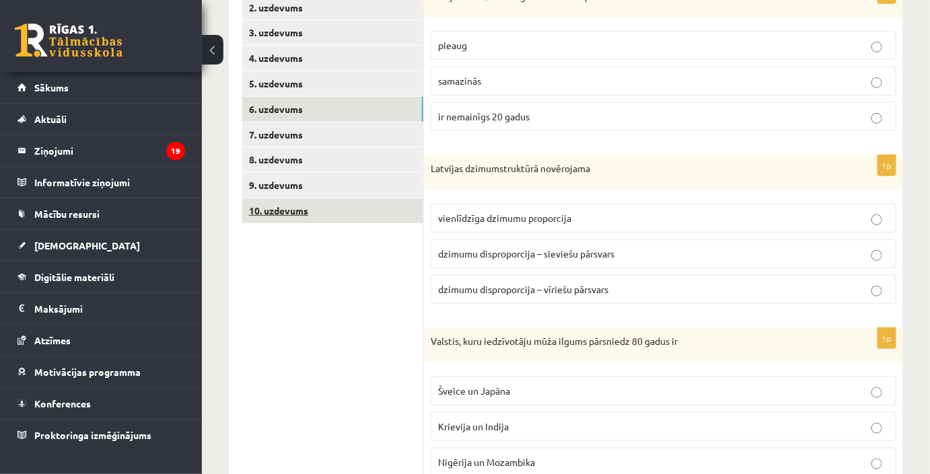
scroll to position [27, 0]
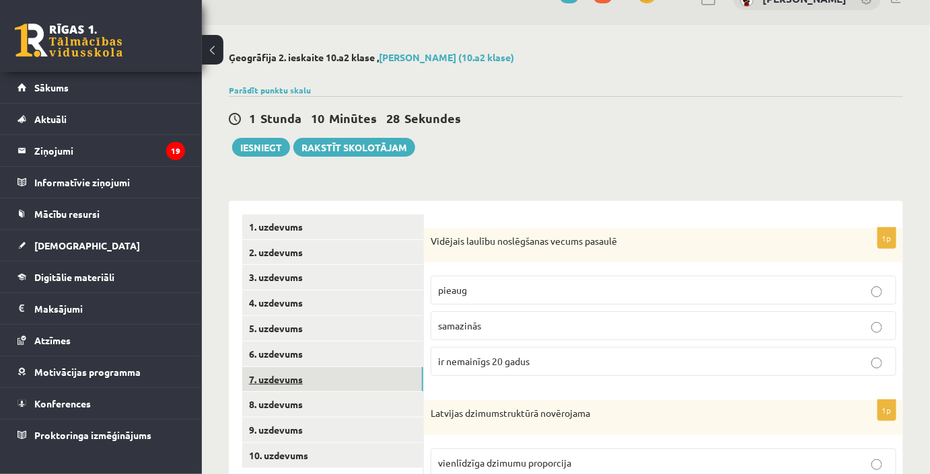
click at [359, 380] on link "7. uzdevums" at bounding box center [332, 379] width 181 height 25
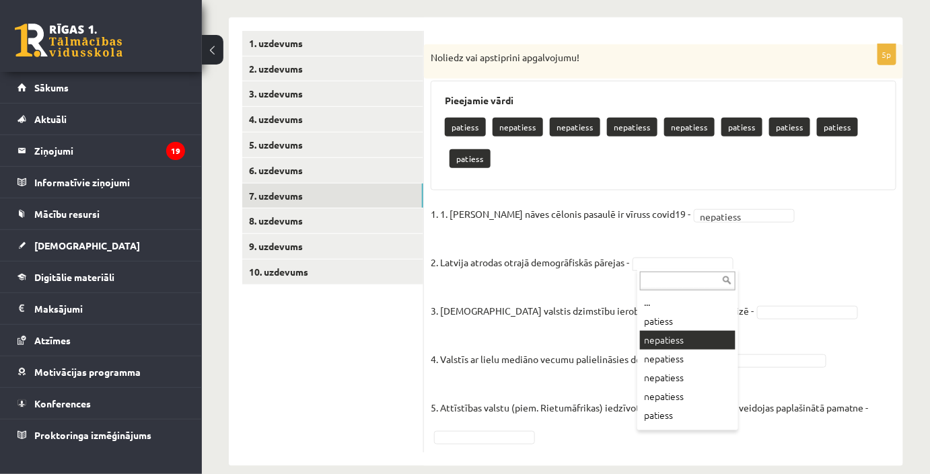
scroll to position [197, 0]
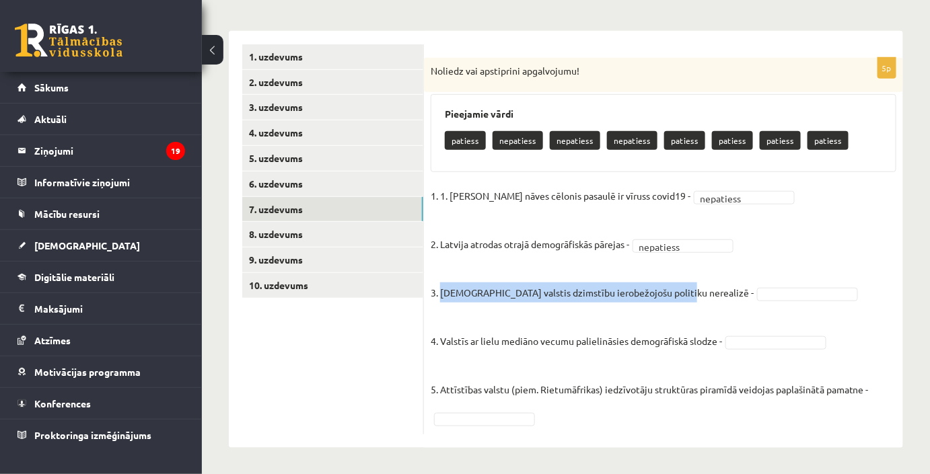
drag, startPoint x: 441, startPoint y: 291, endPoint x: 674, endPoint y: 288, distance: 233.5
click at [674, 288] on p "3. Islāma valstis dzimstību ierobežojošu politiku nerealizē -" at bounding box center [592, 282] width 323 height 40
copy p "Islāma valstis dzimstību ierobežojošu politiku nerealizē"
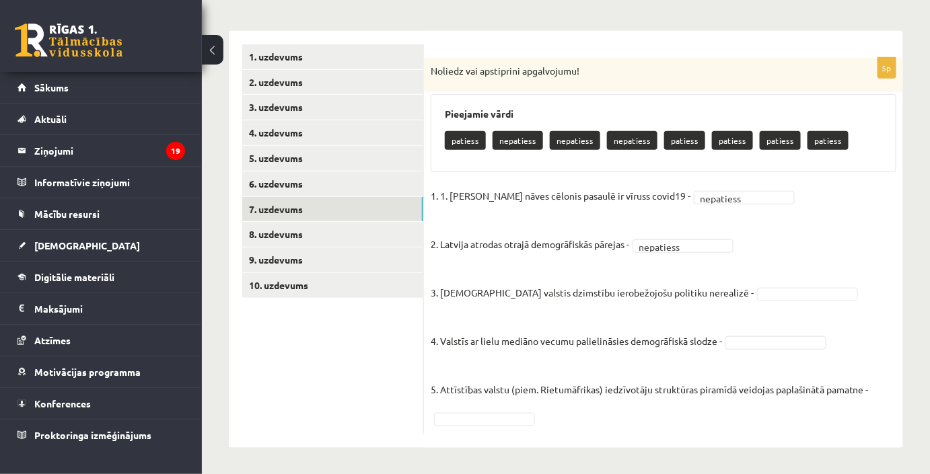
drag, startPoint x: 700, startPoint y: 284, endPoint x: 706, endPoint y: 293, distance: 10.8
click at [702, 287] on fieldset "1. 1. Galvenais nāves cēlonis pasaulē ir vīruss covid19 - nepatiess ********* 2…" at bounding box center [664, 307] width 466 height 242
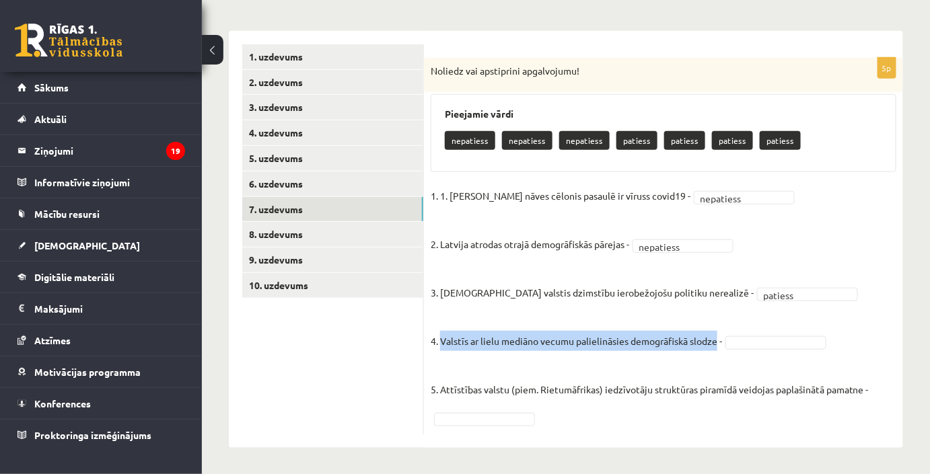
drag, startPoint x: 445, startPoint y: 339, endPoint x: 717, endPoint y: 344, distance: 272.5
click at [717, 344] on p "4. Valstīs ar lielu mediāno vecumu palielināsies demogrāfiskā slodze -" at bounding box center [576, 331] width 291 height 40
copy p "Valstīs ar lielu mediāno vecumu palielināsies demogrāfiskā slodze"
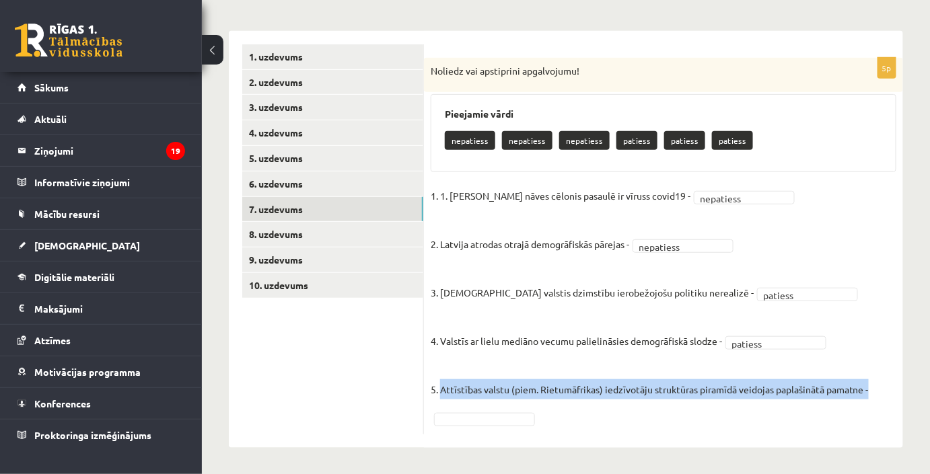
drag, startPoint x: 441, startPoint y: 388, endPoint x: 873, endPoint y: 404, distance: 432.9
click at [873, 404] on fieldset "1. 1. Galvenais nāves cēlonis pasaulē ir vīruss covid19 - nepatiess ********* 2…" at bounding box center [664, 307] width 466 height 242
copy p "Attīstības valstu (piem. Rietumāfrikas) iedzīvotāju struktūras piramīdā veidoja…"
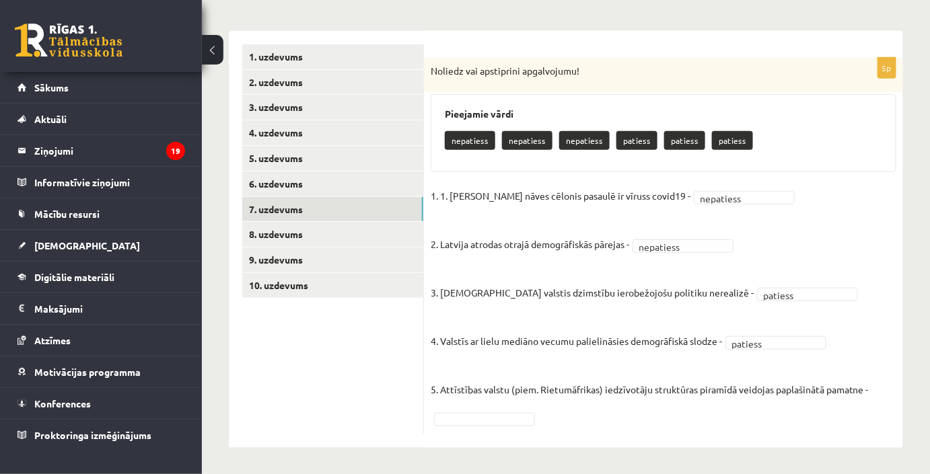
click at [791, 413] on fieldset "1. 1. Galvenais nāves cēlonis pasaulē ir vīruss covid19 - nepatiess ********* 2…" at bounding box center [664, 307] width 466 height 242
click at [343, 237] on link "8. uzdevums" at bounding box center [332, 234] width 181 height 25
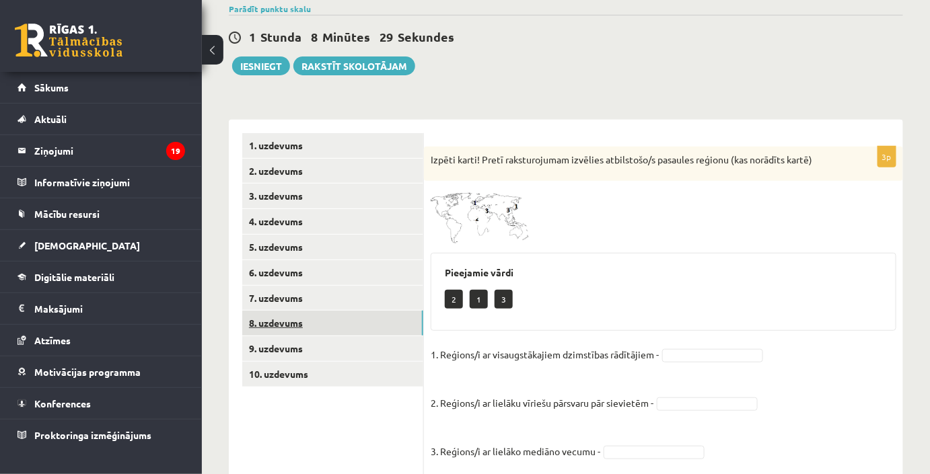
scroll to position [151, 0]
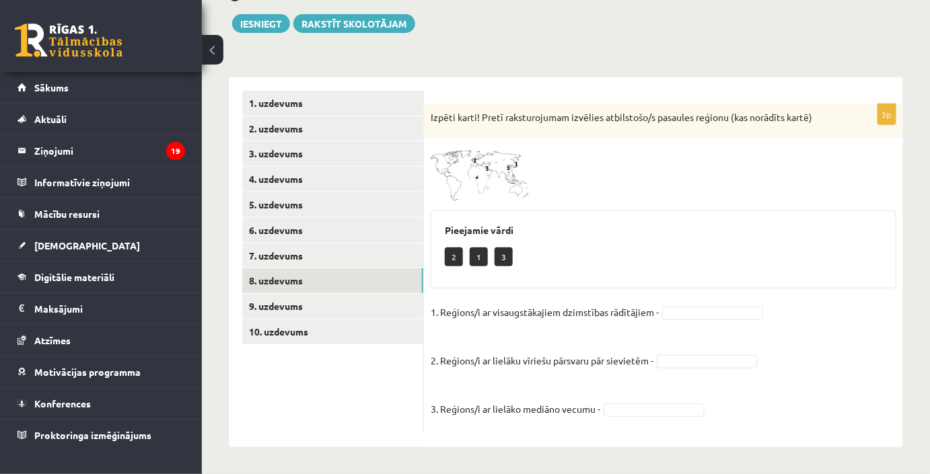
click at [490, 159] on img at bounding box center [481, 173] width 101 height 57
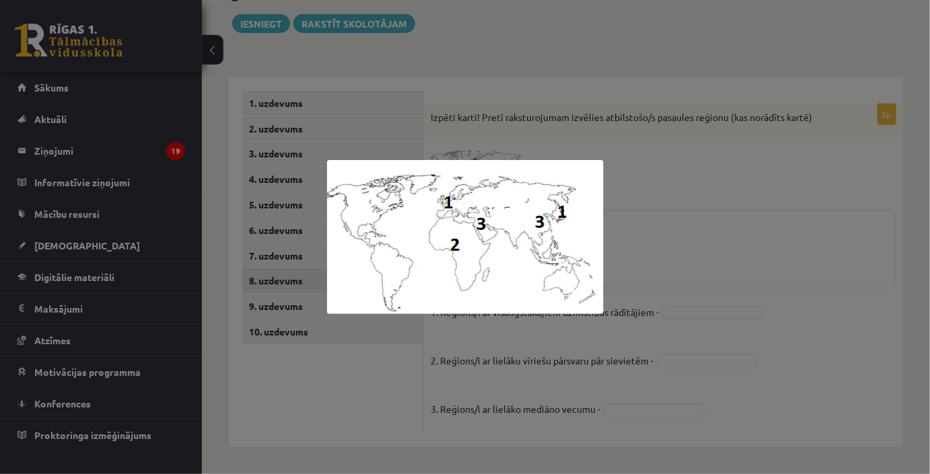
click at [762, 179] on div at bounding box center [465, 237] width 930 height 474
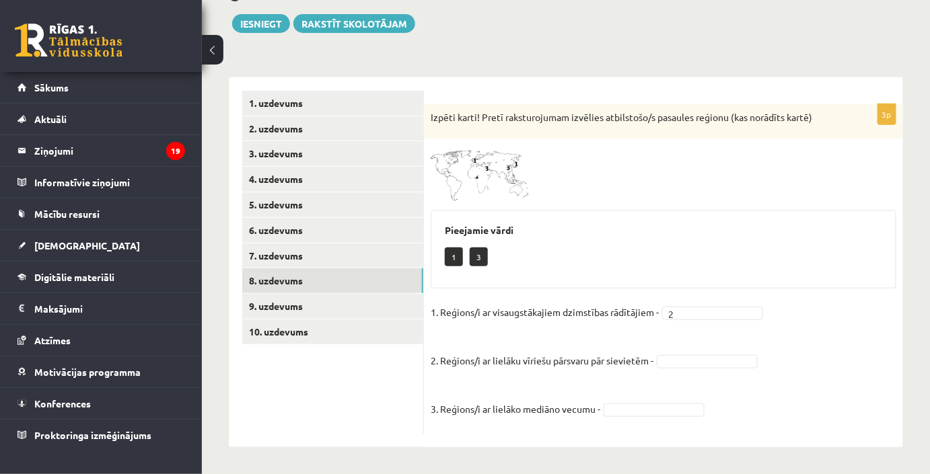
click at [684, 353] on fieldset "1. Reģions/i ar visaugstākajiem dzimstības rādītājiem - 2 * 2. Reģions/i ar lie…" at bounding box center [664, 364] width 466 height 125
click at [688, 351] on fieldset "1. Reģions/i ar visaugstākajiem dzimstības rādītājiem - 2 * 2. Reģions/i ar lie…" at bounding box center [664, 364] width 466 height 125
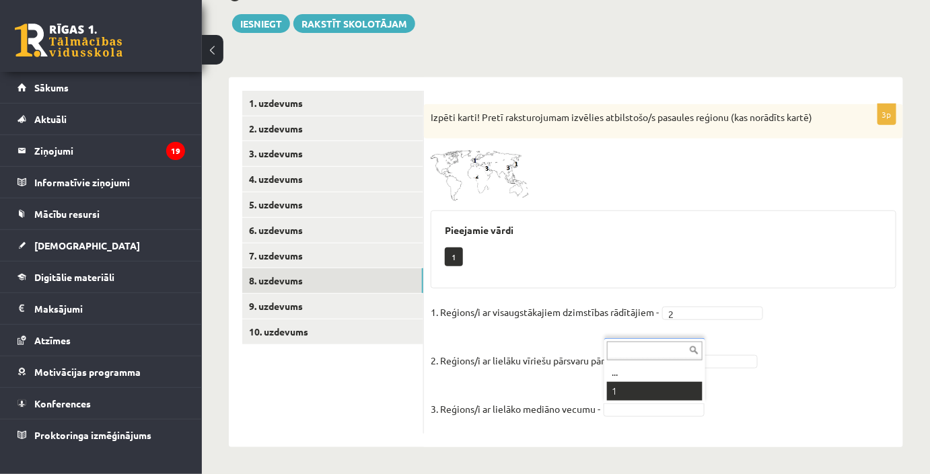
scroll to position [118, 0]
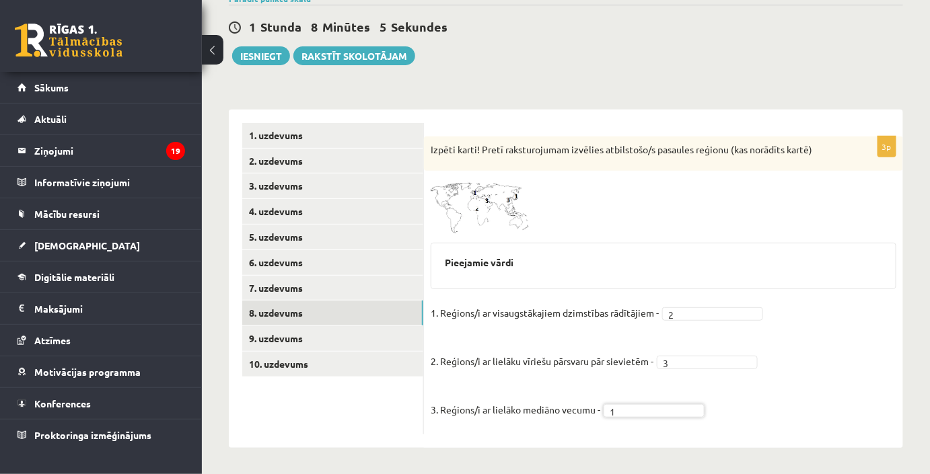
click at [514, 190] on img at bounding box center [481, 206] width 101 height 57
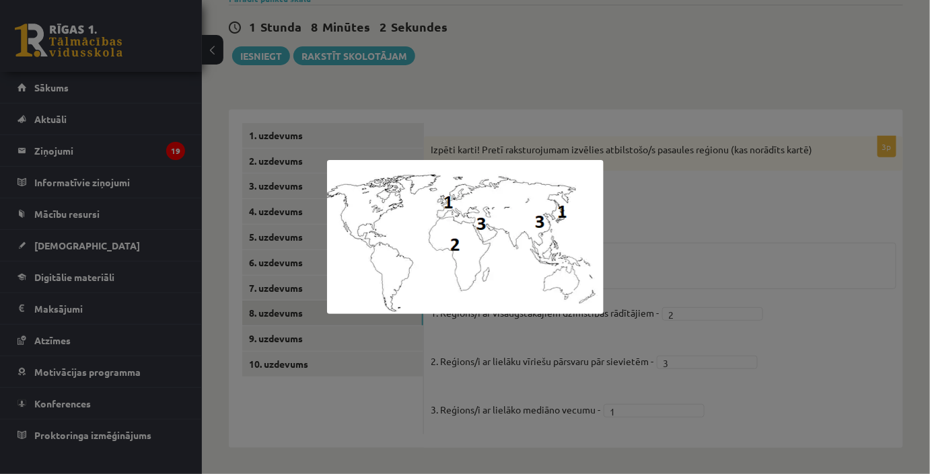
click at [786, 235] on div at bounding box center [465, 237] width 930 height 474
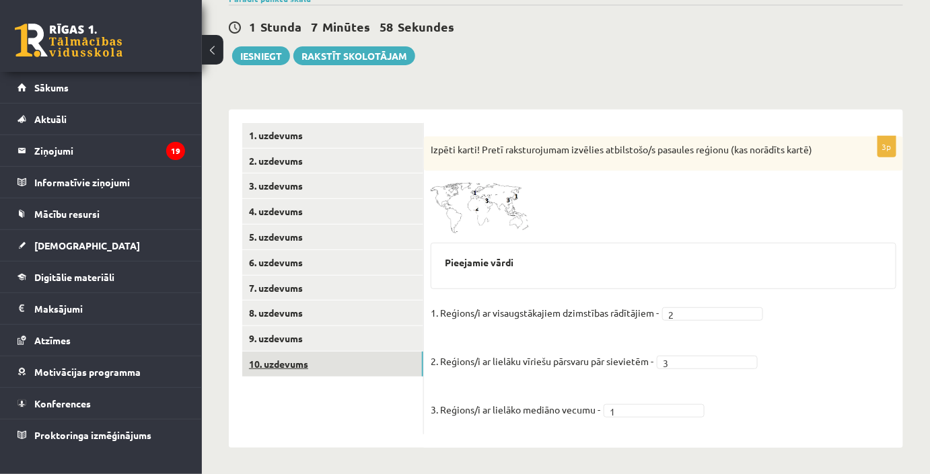
click at [378, 352] on link "10. uzdevums" at bounding box center [332, 364] width 181 height 25
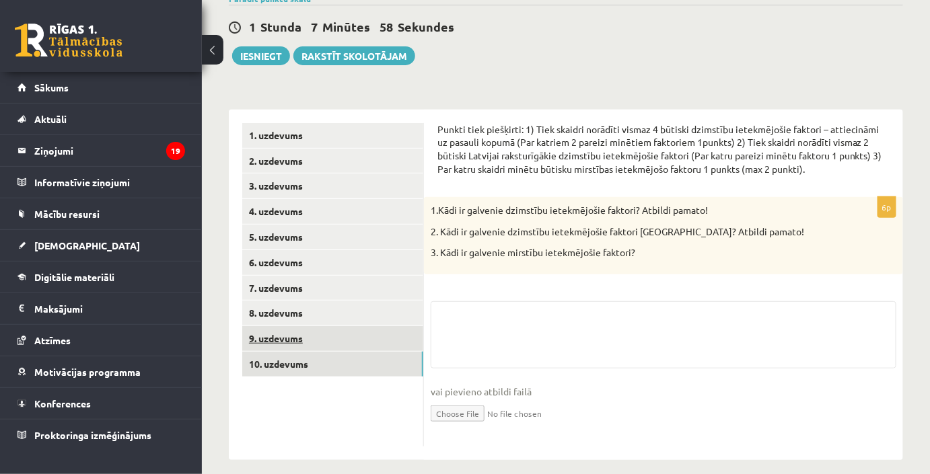
click at [378, 342] on link "9. uzdevums" at bounding box center [332, 338] width 181 height 25
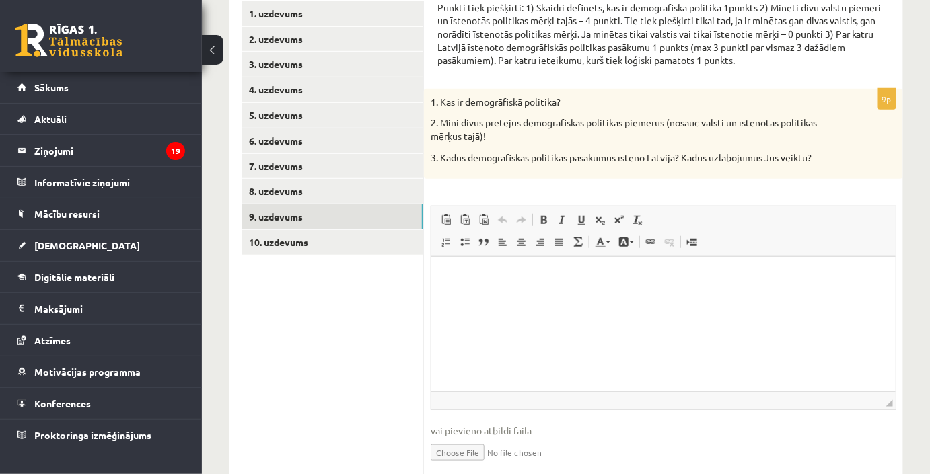
scroll to position [241, 0]
click at [764, 283] on p "Editor, wiswyg-editor-user-answer-47433816940480" at bounding box center [662, 276] width 437 height 14
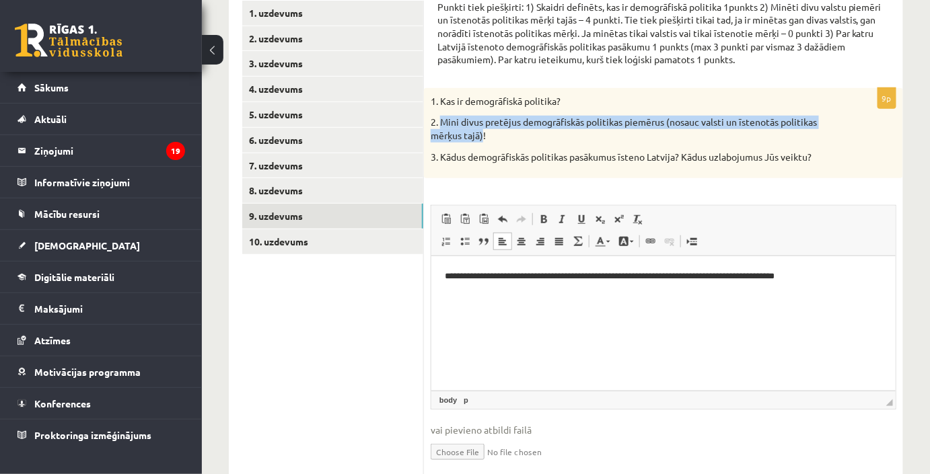
drag, startPoint x: 441, startPoint y: 120, endPoint x: 482, endPoint y: 139, distance: 45.2
click at [482, 139] on p "2. Mini divus pretējus demogrāfiskās politikas piemērus (nosauc valsti un īsten…" at bounding box center [630, 129] width 398 height 26
copy p "Mini divus pretējus demogrāfiskās politikas piemērus (nosauc valsti un īstenotā…"
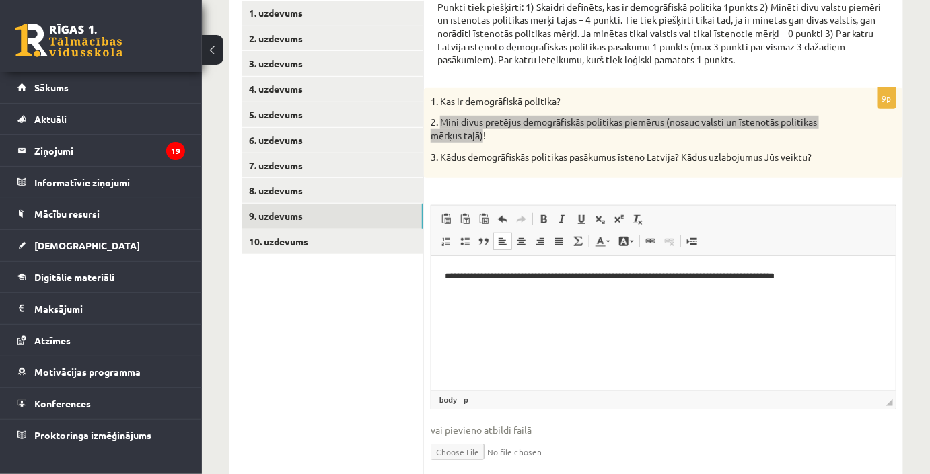
click at [848, 272] on p "**********" at bounding box center [663, 276] width 438 height 14
click at [513, 273] on p "**********" at bounding box center [663, 276] width 438 height 14
click at [521, 271] on p "**********" at bounding box center [663, 276] width 438 height 14
click at [519, 271] on p "**********" at bounding box center [663, 276] width 438 height 14
click at [558, 300] on p "**********" at bounding box center [663, 299] width 438 height 14
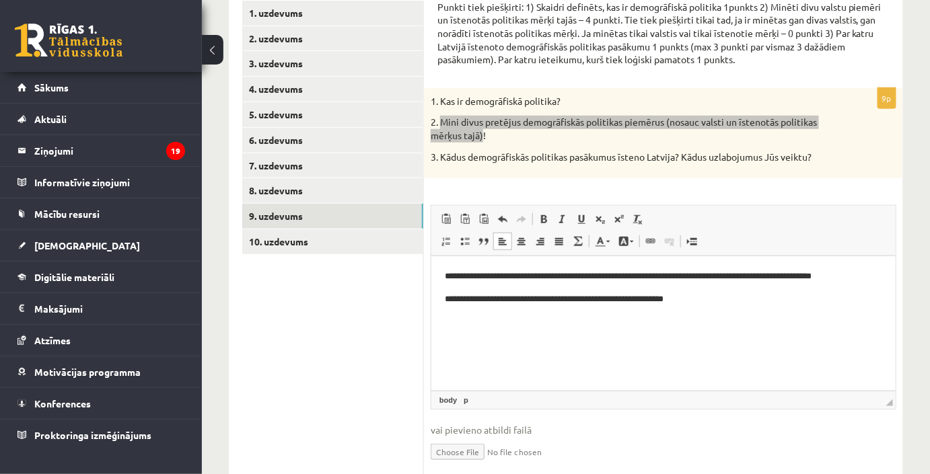
click at [617, 305] on html "**********" at bounding box center [663, 287] width 464 height 63
click at [784, 306] on html "**********" at bounding box center [663, 287] width 464 height 63
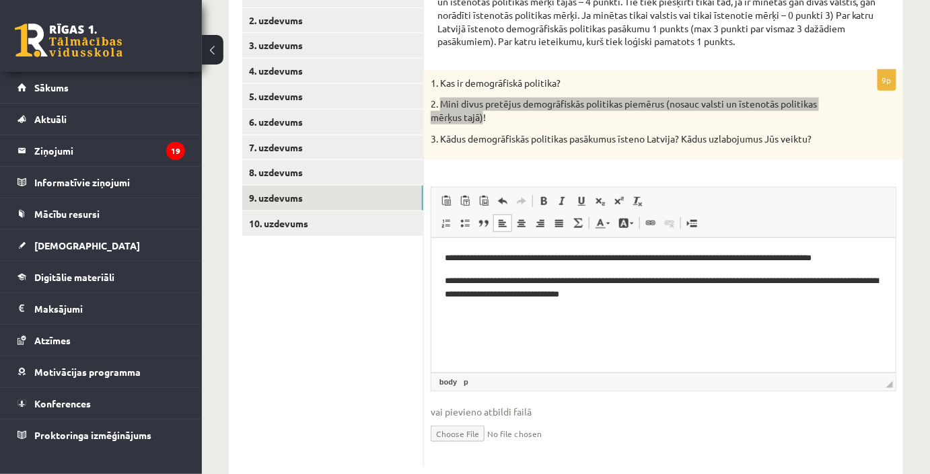
scroll to position [291, 0]
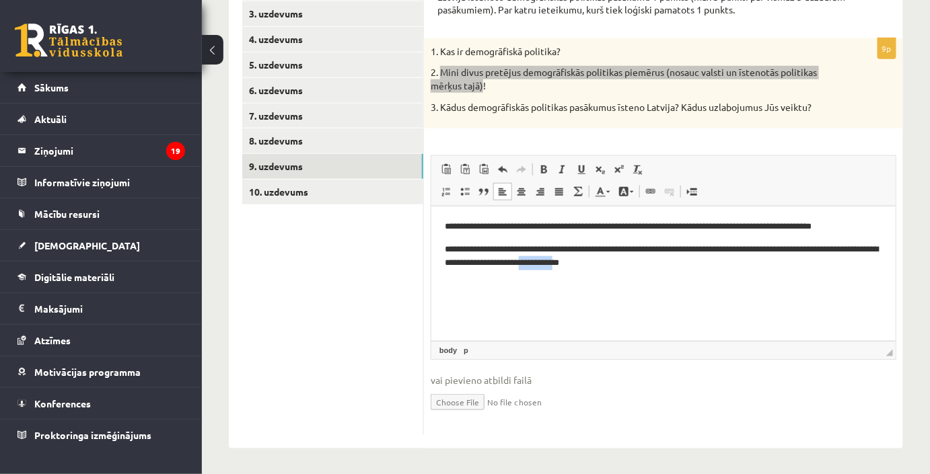
drag, startPoint x: 603, startPoint y: 265, endPoint x: 635, endPoint y: 258, distance: 33.1
click at [635, 258] on p "**********" at bounding box center [663, 257] width 438 height 28
click at [675, 265] on p "**********" at bounding box center [663, 257] width 438 height 28
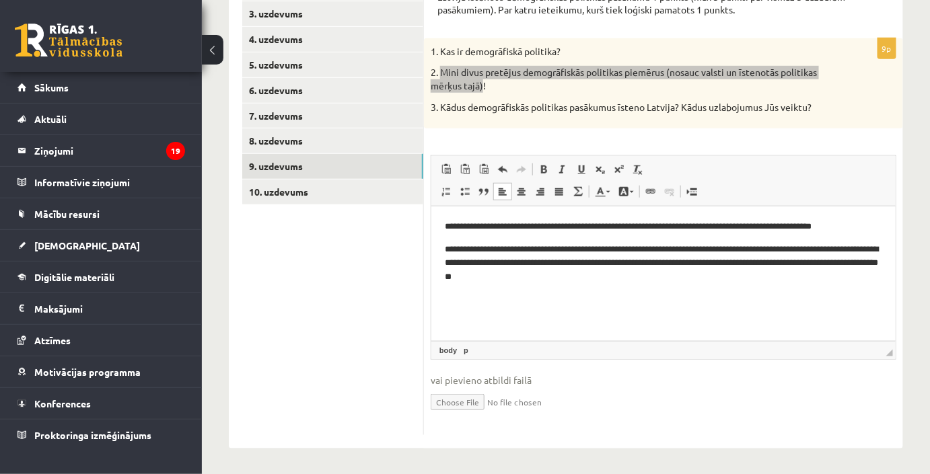
click at [869, 258] on p "**********" at bounding box center [663, 264] width 438 height 42
click at [764, 287] on html "**********" at bounding box center [663, 253] width 464 height 92
click at [823, 285] on html "**********" at bounding box center [663, 253] width 464 height 92
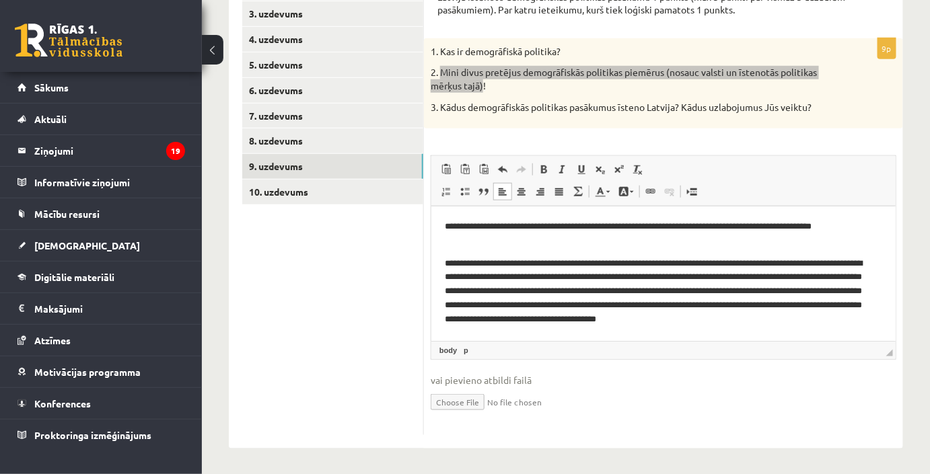
scroll to position [6, 0]
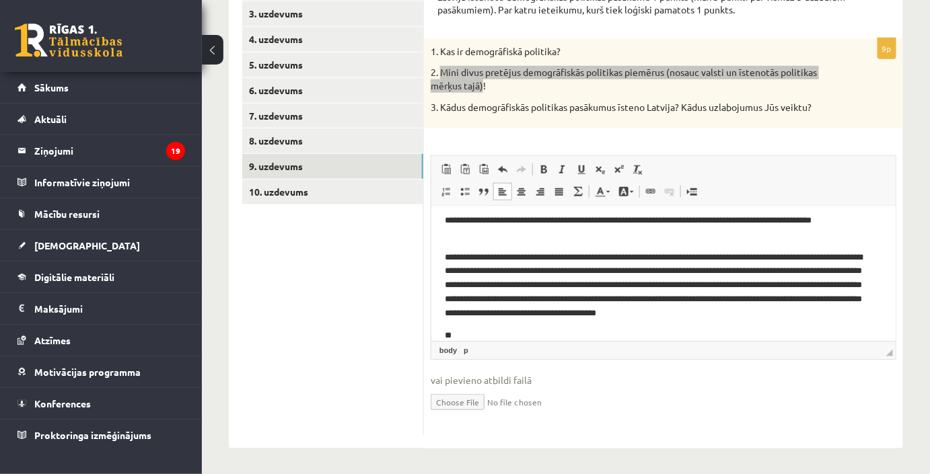
click at [480, 329] on p "**" at bounding box center [658, 336] width 429 height 14
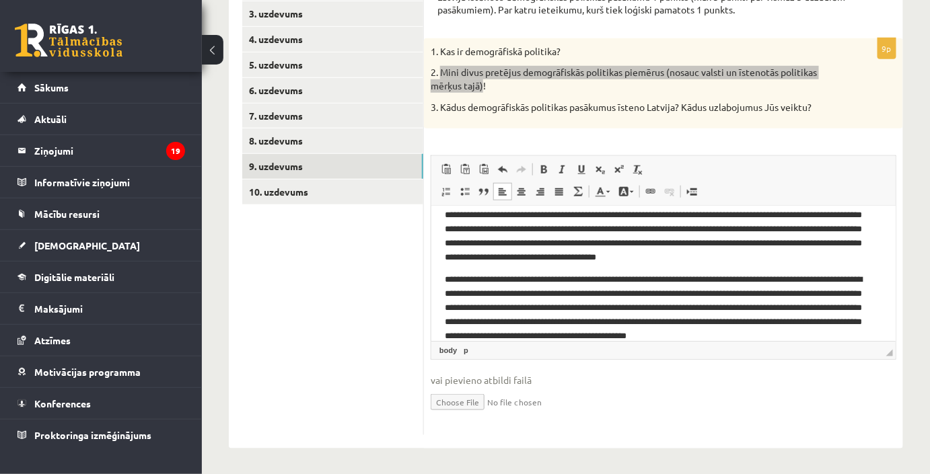
scroll to position [76, 0]
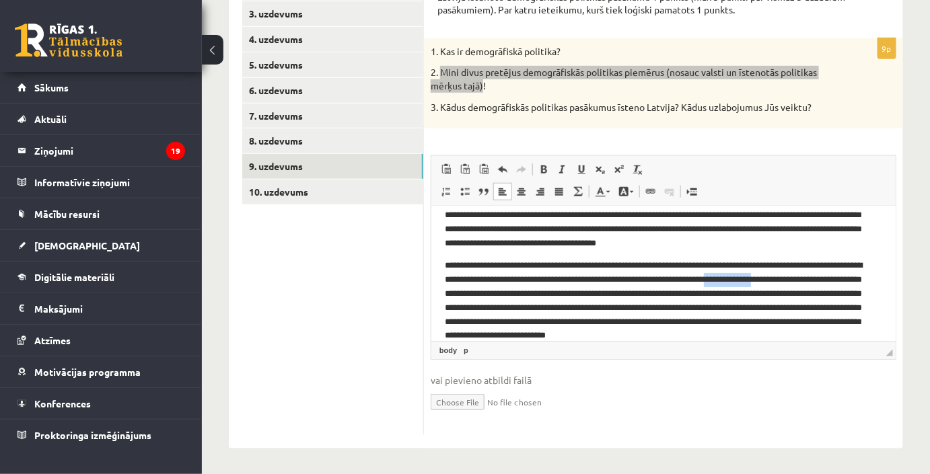
drag, startPoint x: 838, startPoint y: 277, endPoint x: 466, endPoint y: 299, distance: 372.7
click at [466, 299] on p "**********" at bounding box center [658, 301] width 429 height 84
click at [774, 310] on p "**********" at bounding box center [658, 301] width 429 height 84
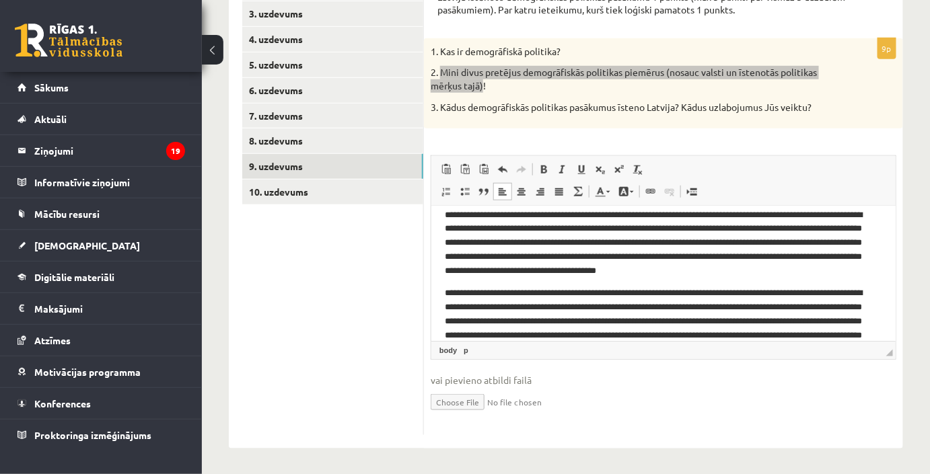
scroll to position [0, 0]
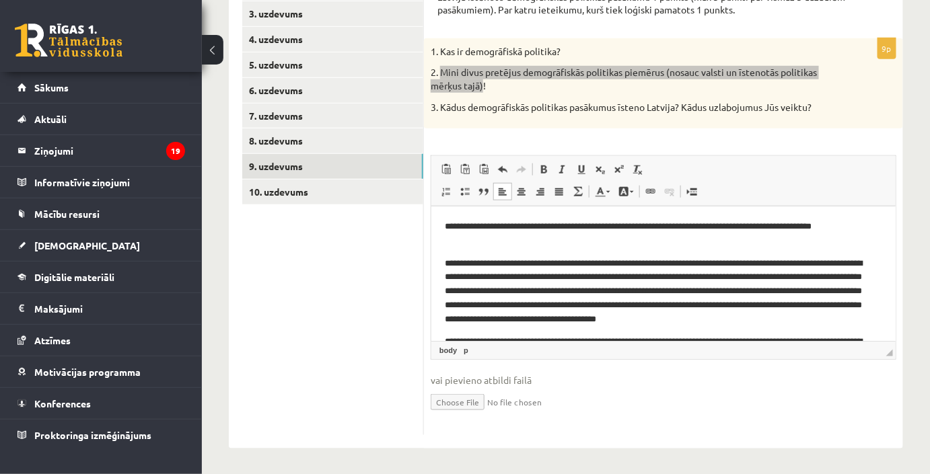
click at [457, 225] on p "**********" at bounding box center [658, 234] width 429 height 28
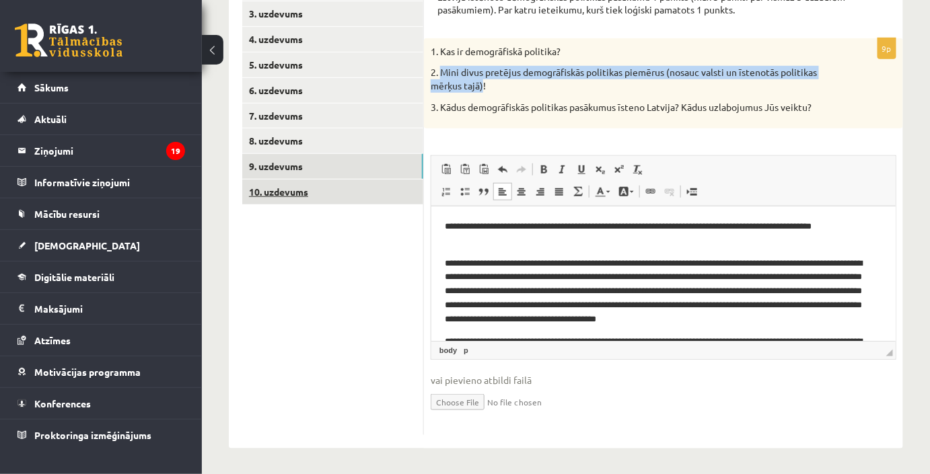
click at [303, 200] on link "10. uzdevums" at bounding box center [332, 192] width 181 height 25
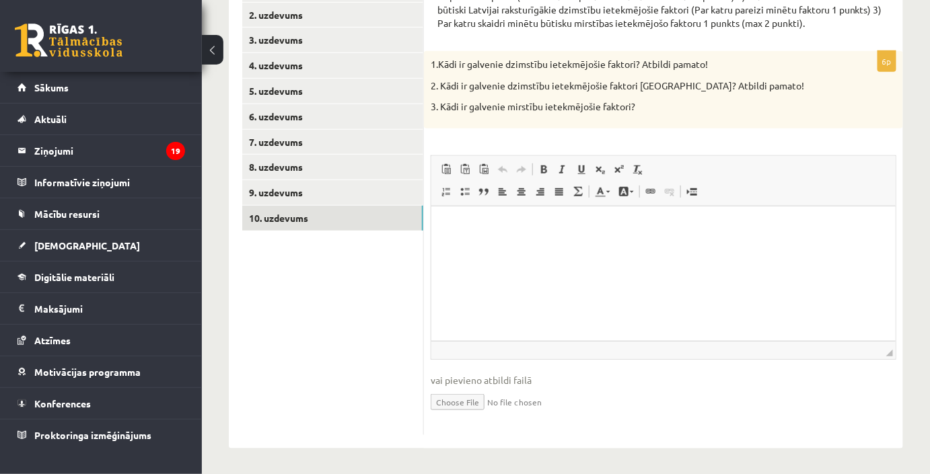
scroll to position [203, 0]
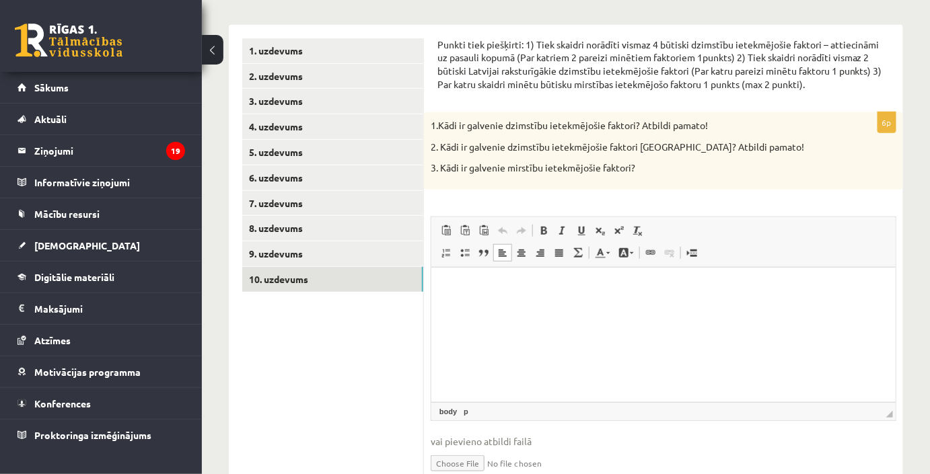
click at [567, 301] on html at bounding box center [663, 287] width 464 height 41
click at [466, 254] on span at bounding box center [465, 253] width 11 height 11
click at [460, 257] on span at bounding box center [465, 253] width 11 height 11
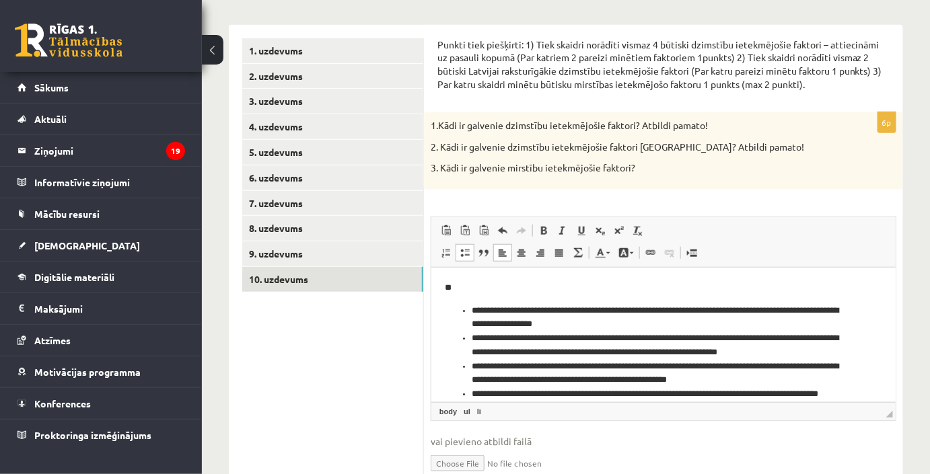
scroll to position [11, 0]
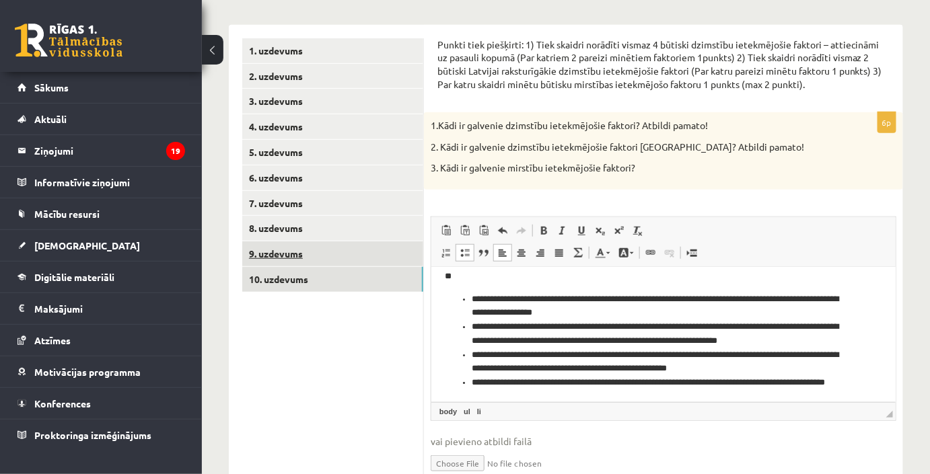
click at [350, 253] on link "9. uzdevums" at bounding box center [332, 254] width 181 height 25
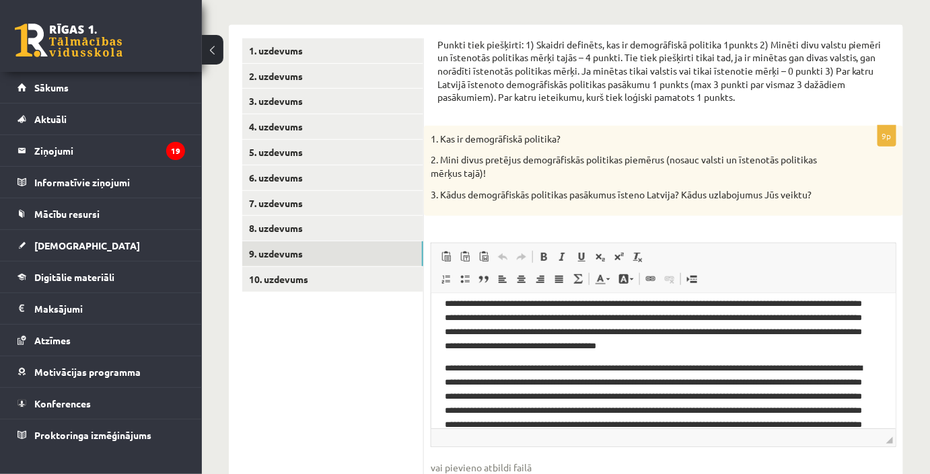
scroll to position [106, 0]
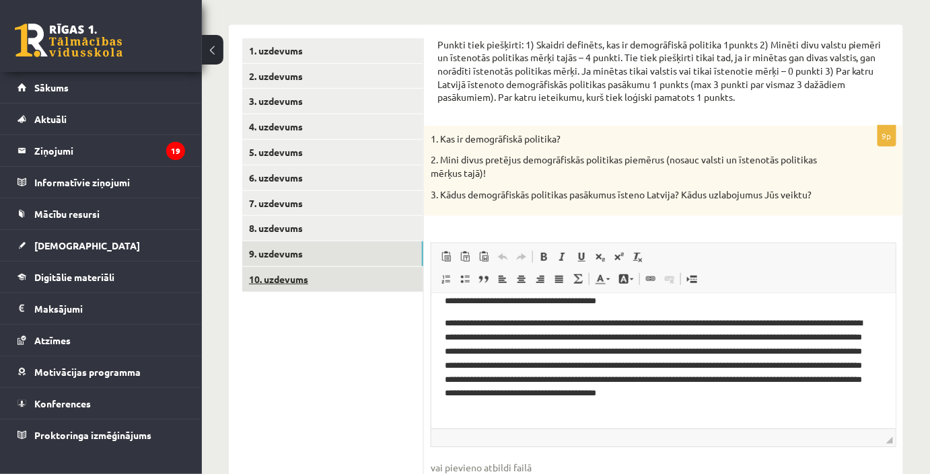
click at [315, 280] on link "10. uzdevums" at bounding box center [332, 279] width 181 height 25
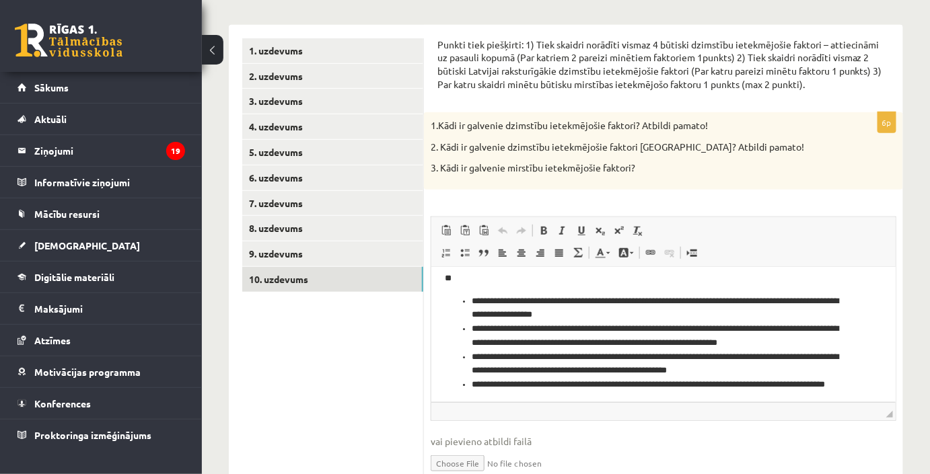
scroll to position [27, 0]
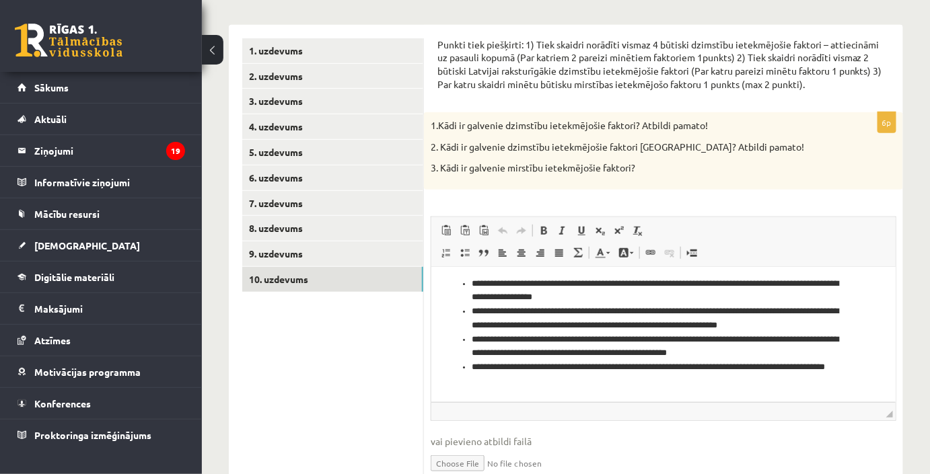
click at [569, 377] on li "**********" at bounding box center [658, 374] width 375 height 28
click at [466, 258] on link "Insert/Remove Bulleted List" at bounding box center [465, 252] width 19 height 17
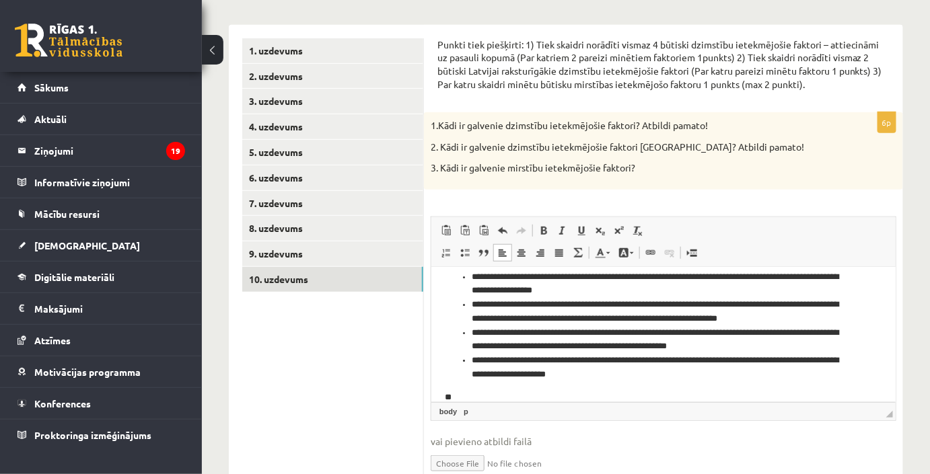
scroll to position [57, 0]
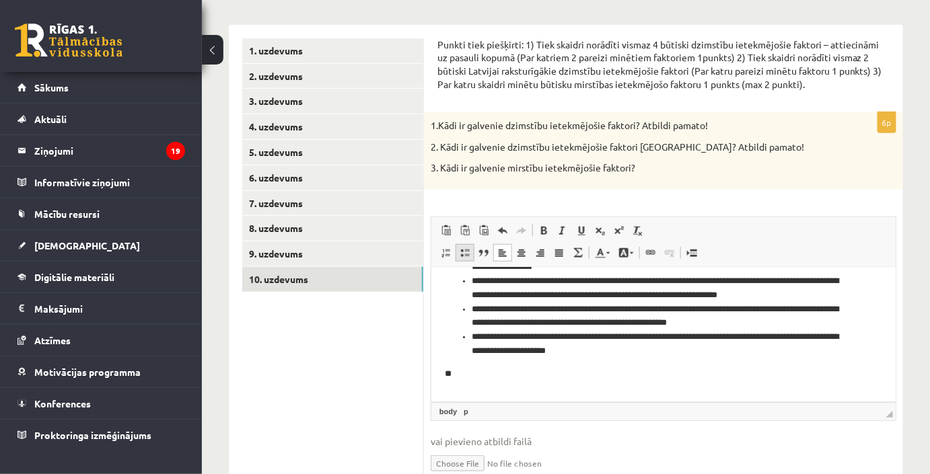
click at [470, 255] on link "Insert/Remove Bulleted List" at bounding box center [465, 252] width 19 height 17
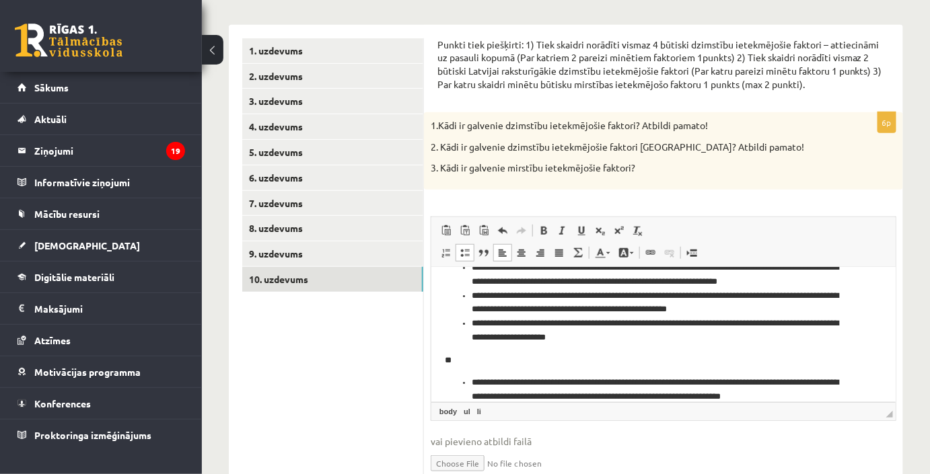
scroll to position [85, 0]
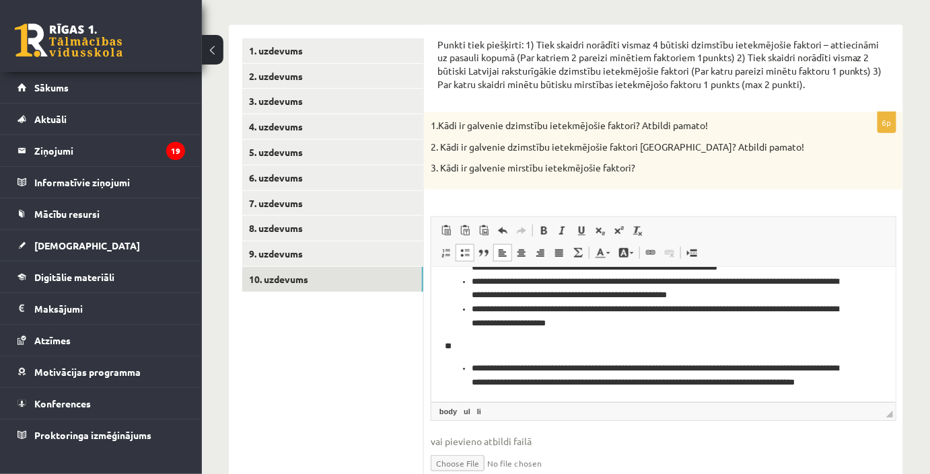
click at [766, 385] on li "**********" at bounding box center [658, 382] width 375 height 42
click at [764, 383] on li "**********" at bounding box center [658, 382] width 375 height 42
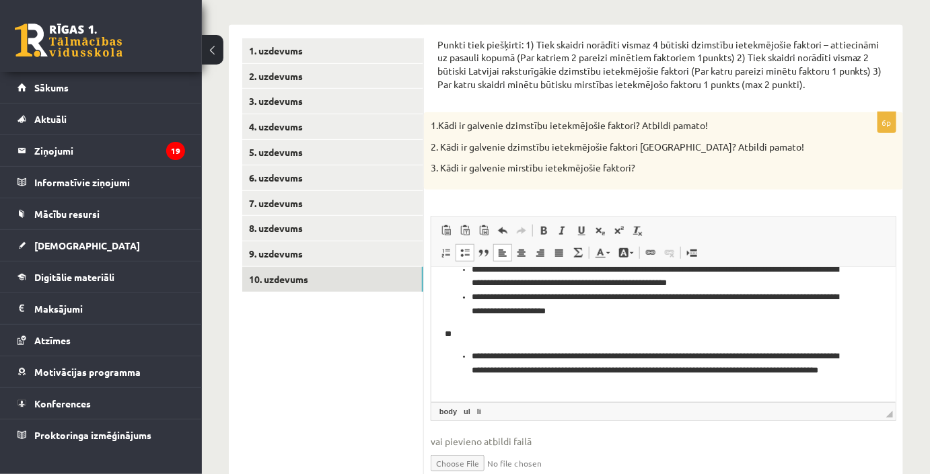
scroll to position [100, 0]
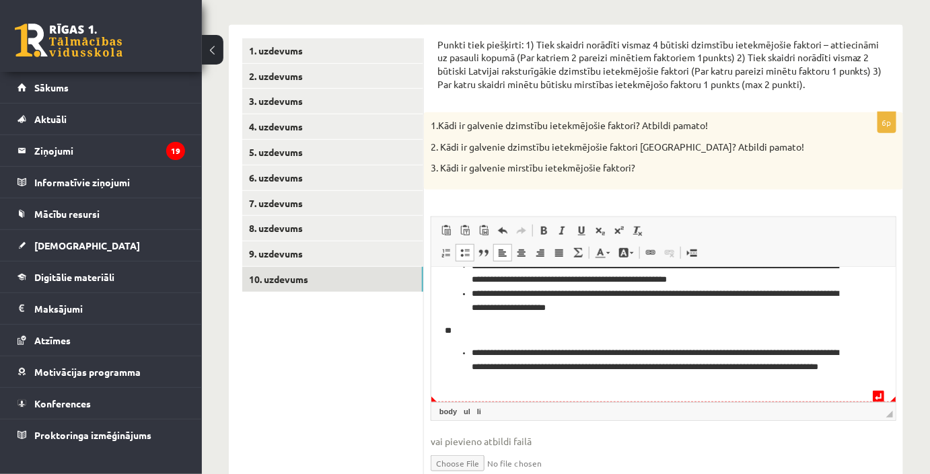
click at [678, 385] on li "**********" at bounding box center [658, 367] width 375 height 42
click at [791, 371] on li "**********" at bounding box center [658, 367] width 375 height 42
drag, startPoint x: 764, startPoint y: 369, endPoint x: 793, endPoint y: 367, distance: 28.3
click at [790, 374] on li "**********" at bounding box center [658, 367] width 375 height 42
click at [793, 367] on li "**********" at bounding box center [658, 367] width 375 height 42
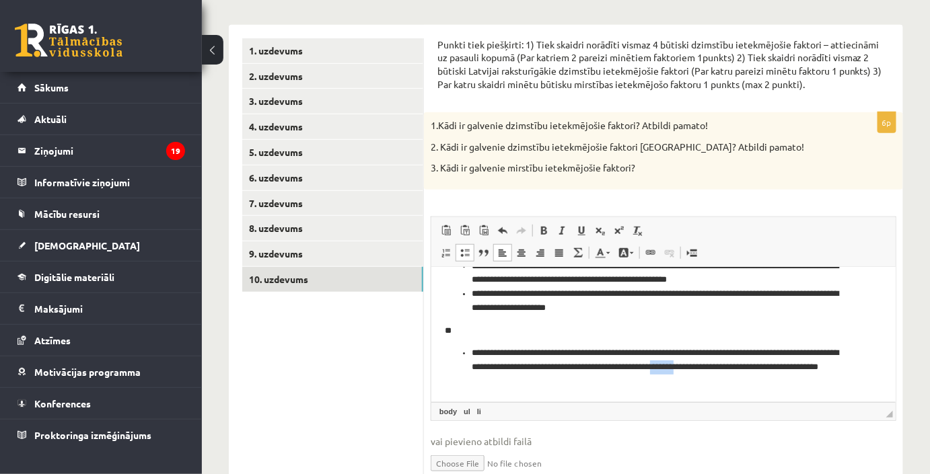
drag, startPoint x: 760, startPoint y: 369, endPoint x: 787, endPoint y: 371, distance: 26.3
click at [787, 371] on li "**********" at bounding box center [658, 367] width 375 height 42
click at [771, 380] on li "**********" at bounding box center [658, 367] width 375 height 42
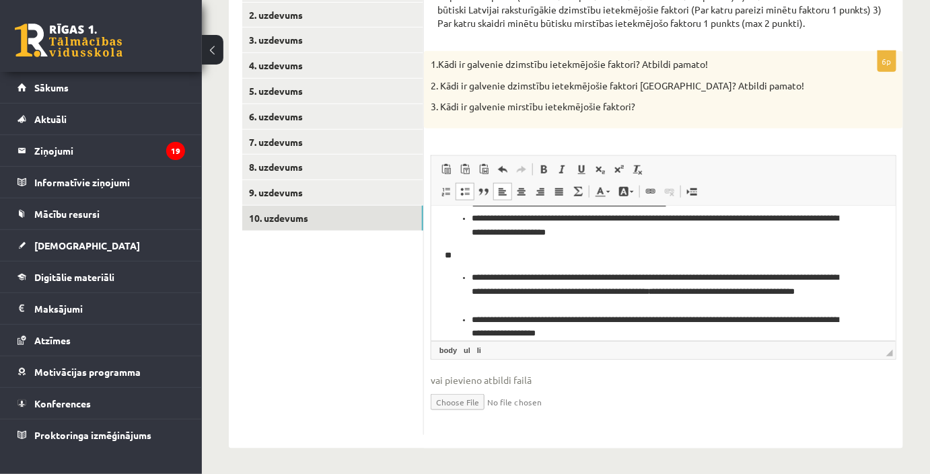
scroll to position [127, 0]
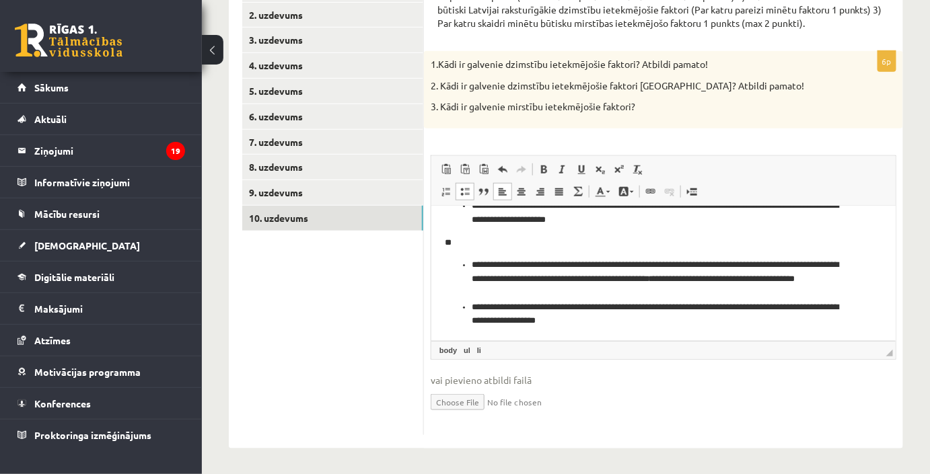
click at [464, 196] on span at bounding box center [465, 191] width 11 height 11
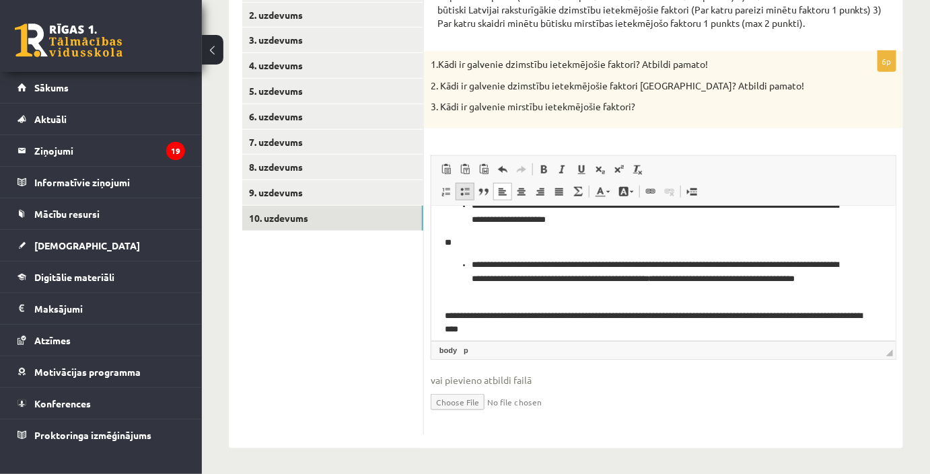
click at [468, 193] on span at bounding box center [465, 191] width 11 height 11
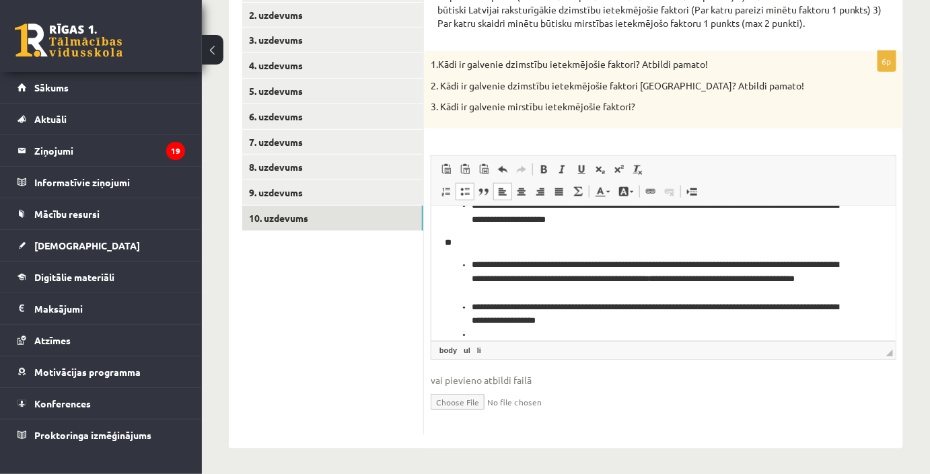
click at [466, 196] on span at bounding box center [465, 191] width 11 height 11
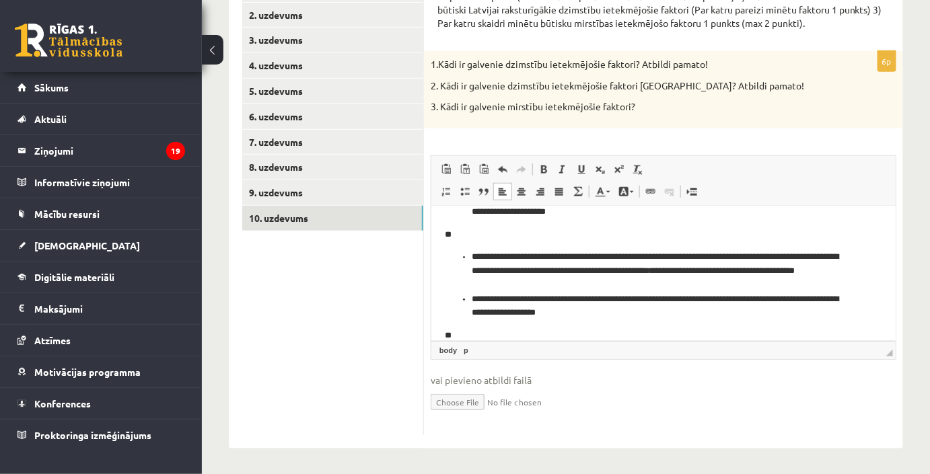
scroll to position [158, 0]
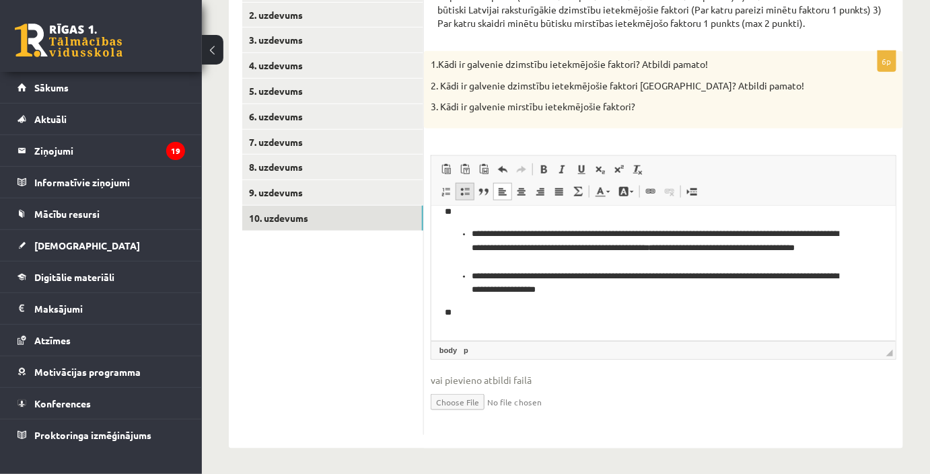
click at [466, 187] on span at bounding box center [465, 191] width 11 height 11
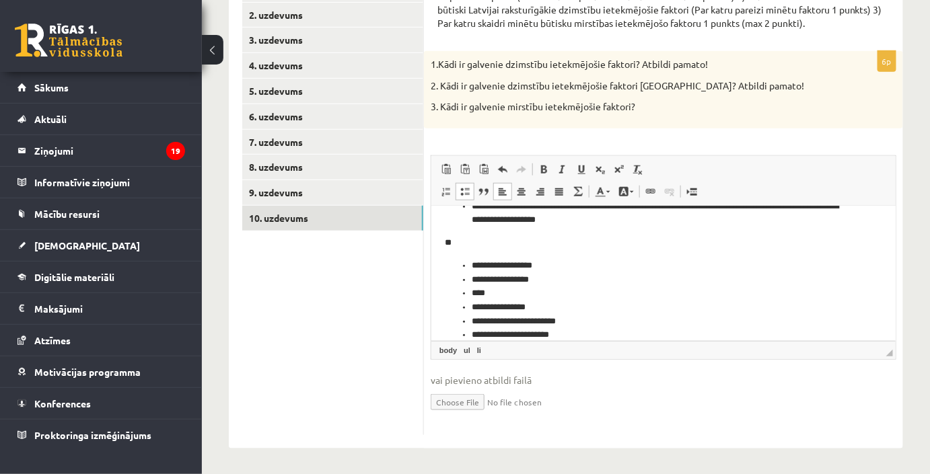
scroll to position [0, 0]
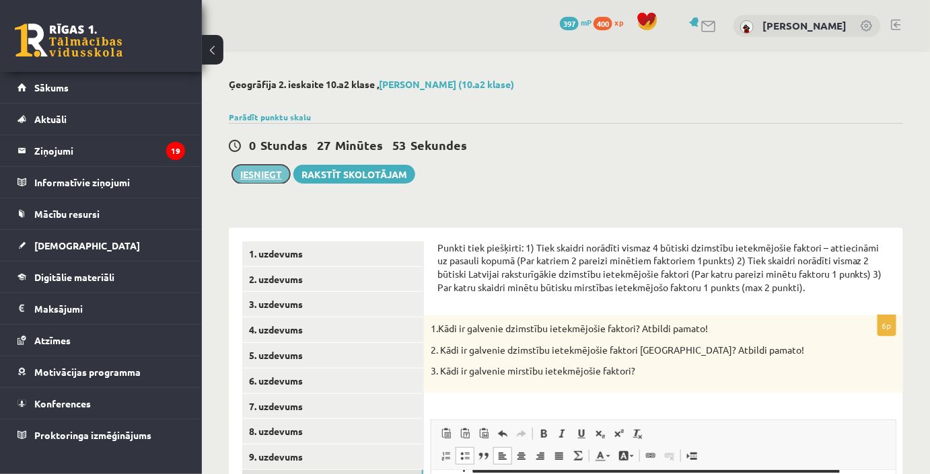
click at [261, 180] on button "Iesniegt" at bounding box center [261, 174] width 58 height 19
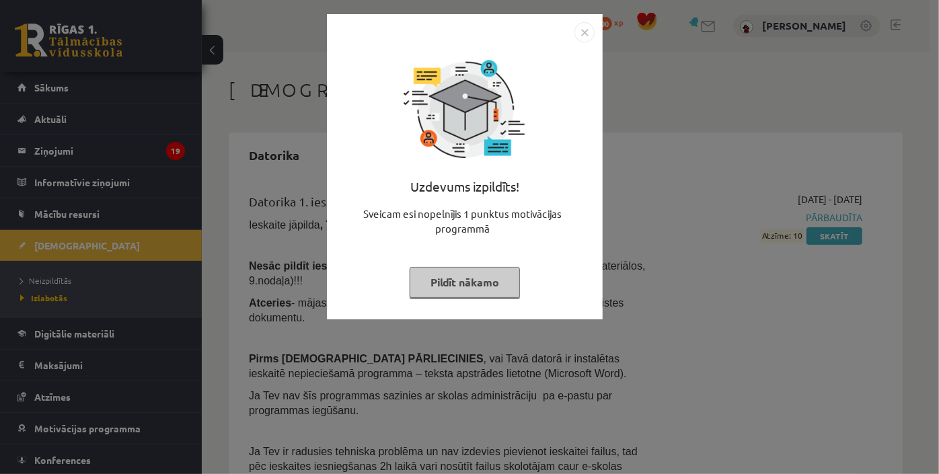
click at [577, 36] on img "Close" at bounding box center [585, 32] width 20 height 20
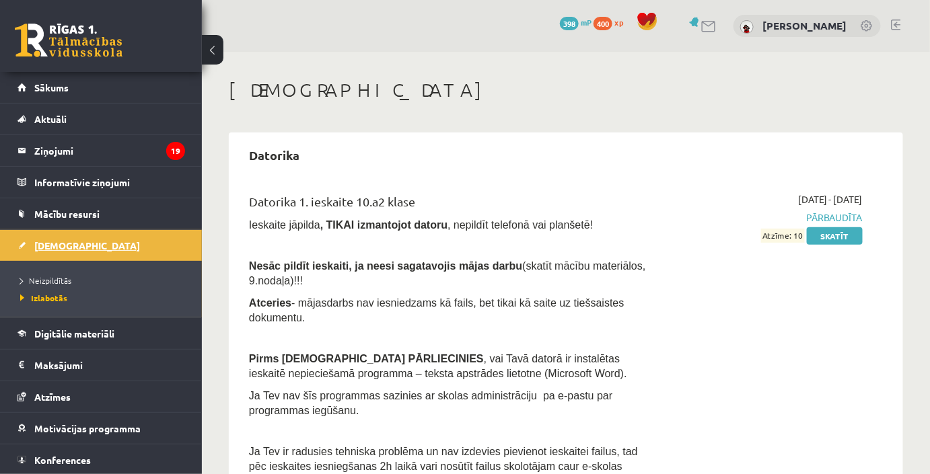
click at [82, 250] on link "[DEMOGRAPHIC_DATA]" at bounding box center [101, 245] width 168 height 31
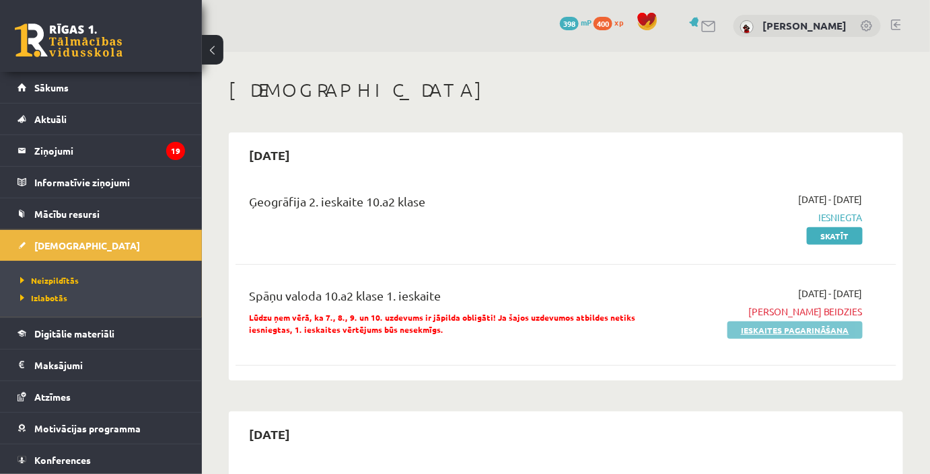
click at [762, 334] on link "Ieskaites pagarināšana" at bounding box center [794, 330] width 135 height 17
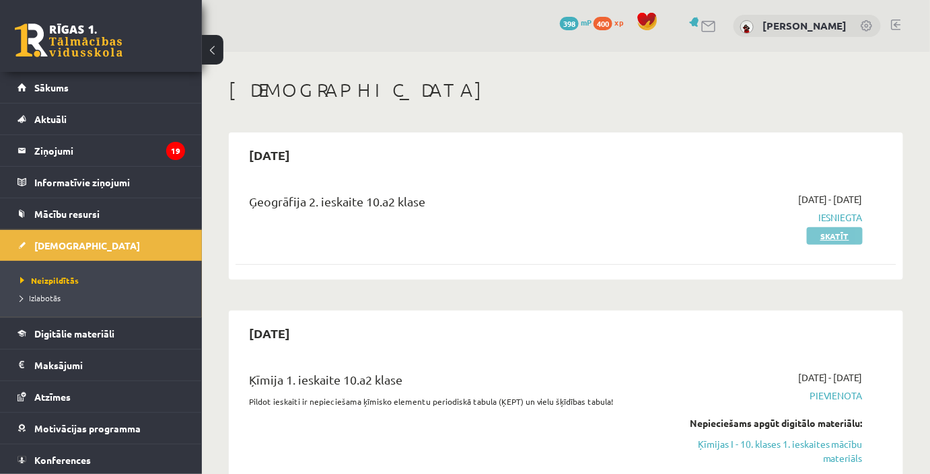
click at [851, 233] on link "Skatīt" at bounding box center [835, 235] width 56 height 17
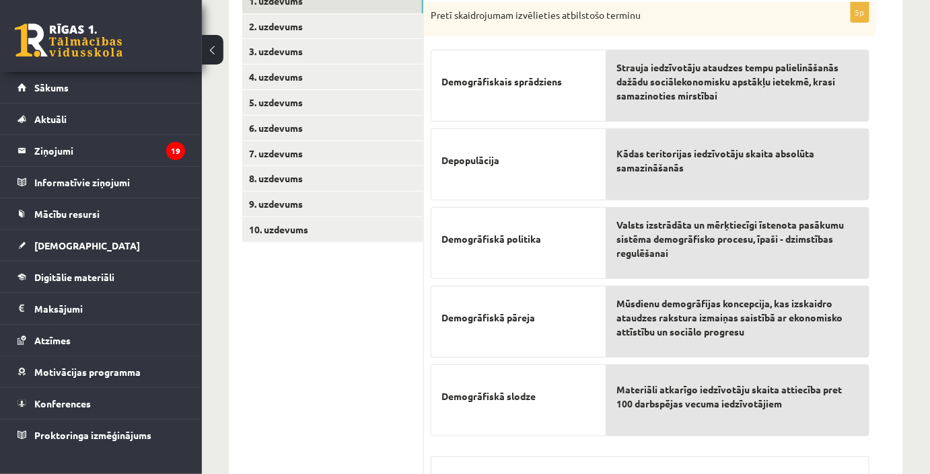
scroll to position [203, 0]
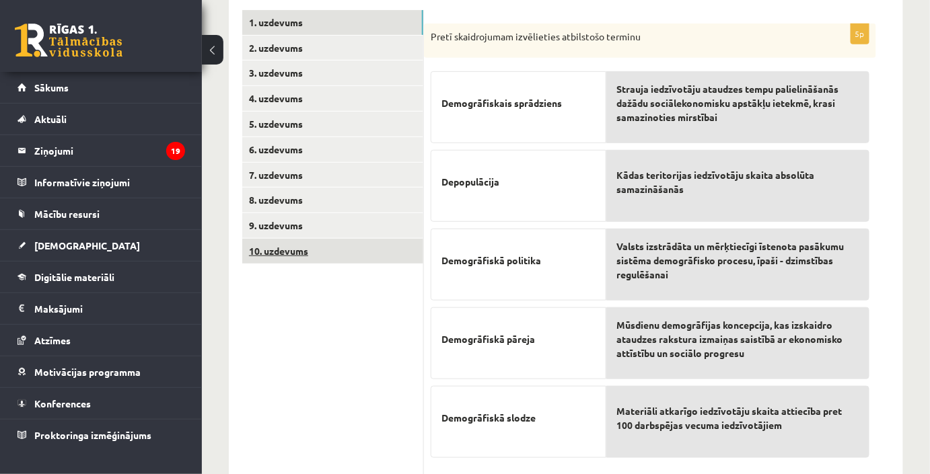
click at [318, 250] on link "10. uzdevums" at bounding box center [332, 251] width 181 height 25
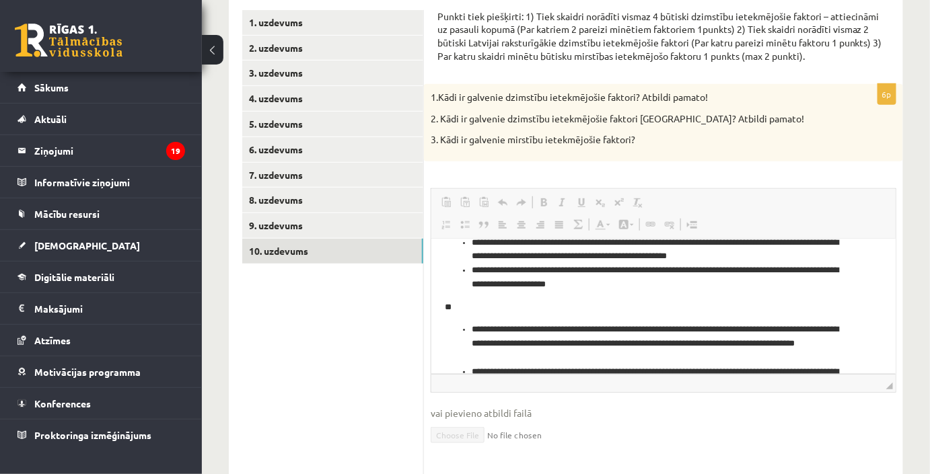
scroll to position [244, 0]
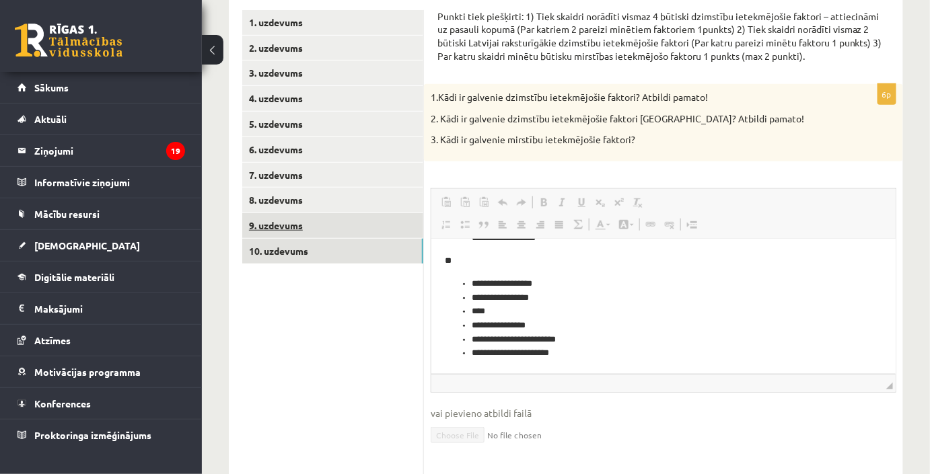
click at [312, 221] on link "9. uzdevums" at bounding box center [332, 225] width 181 height 25
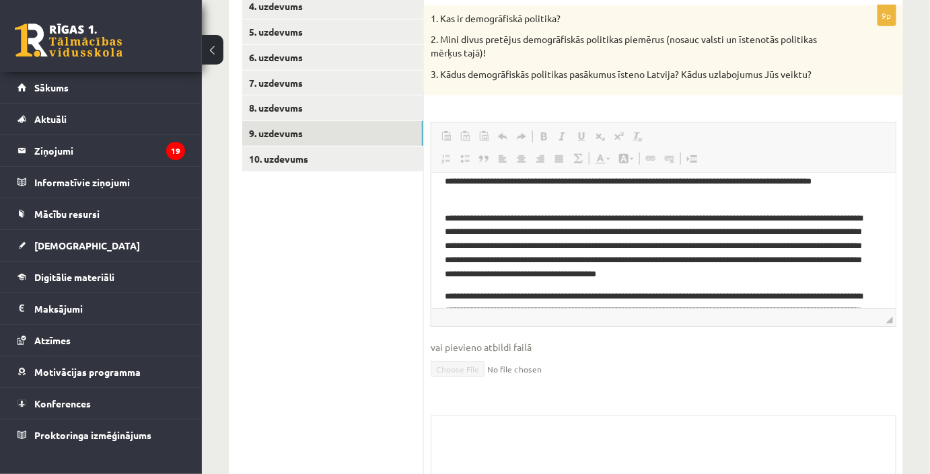
scroll to position [0, 0]
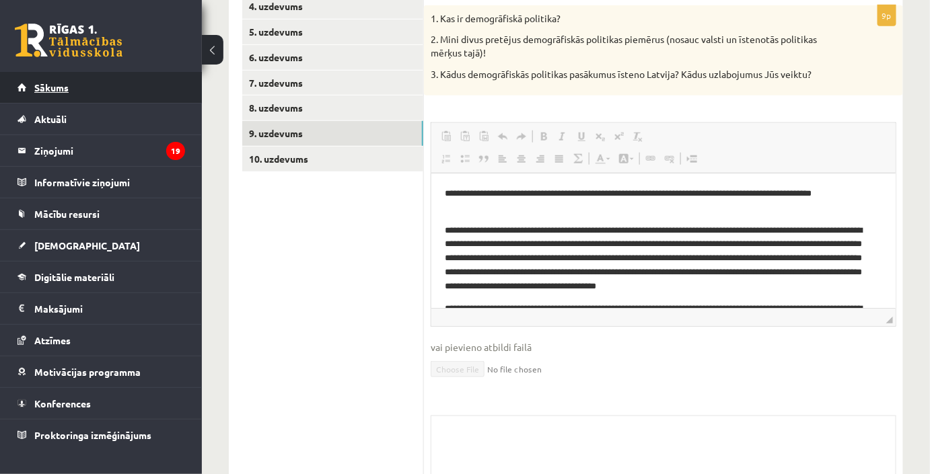
click at [49, 88] on span "Sākums" at bounding box center [51, 87] width 34 height 12
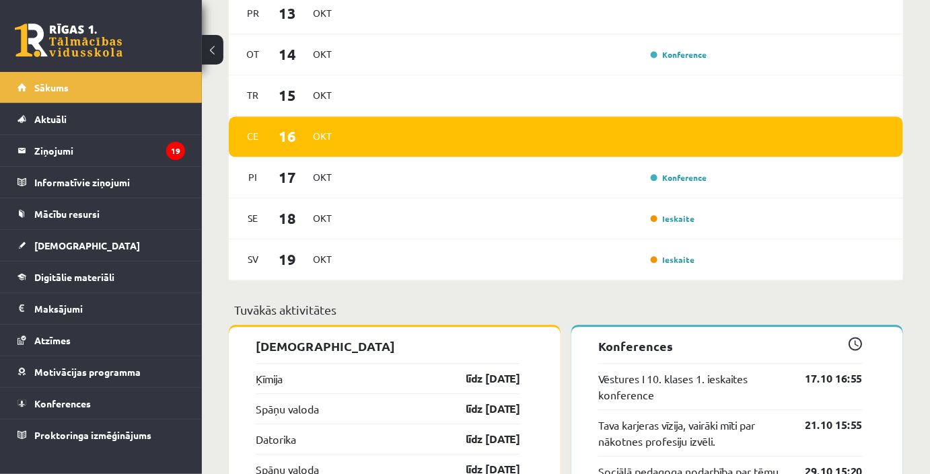
scroll to position [978, 0]
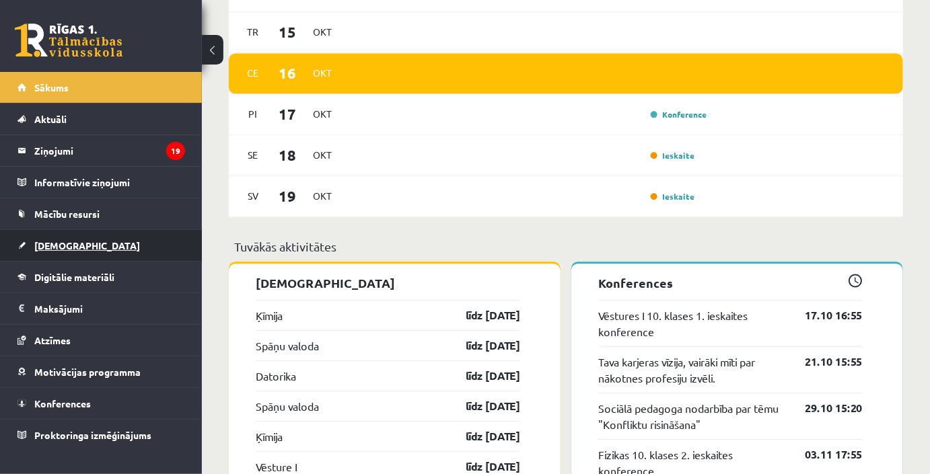
click at [94, 237] on link "[DEMOGRAPHIC_DATA]" at bounding box center [101, 245] width 168 height 31
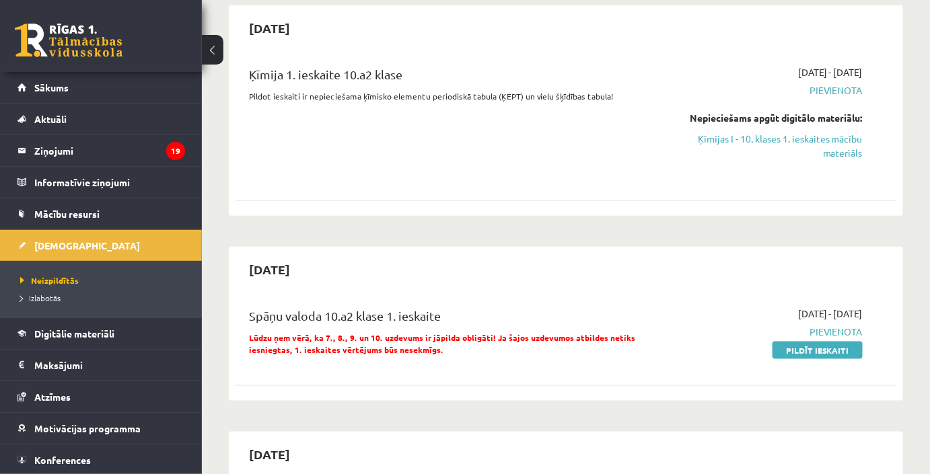
scroll to position [244, 0]
